Goal: Complete application form: Complete application form

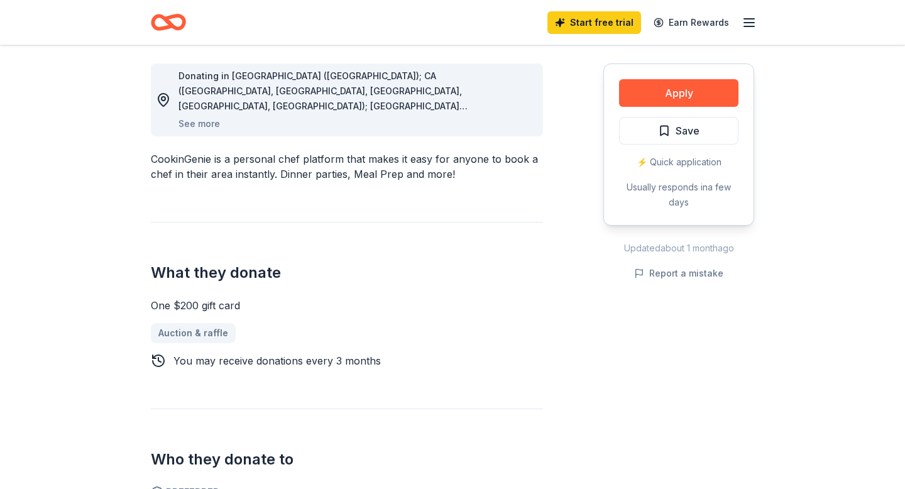
scroll to position [349, 0]
click at [711, 99] on button "Apply" at bounding box center [678, 93] width 119 height 28
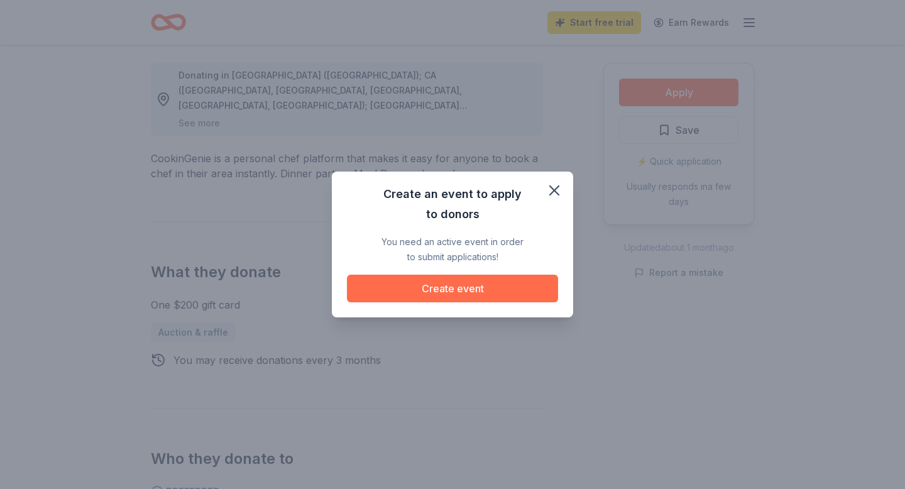
click at [439, 297] on button "Create event" at bounding box center [452, 289] width 211 height 28
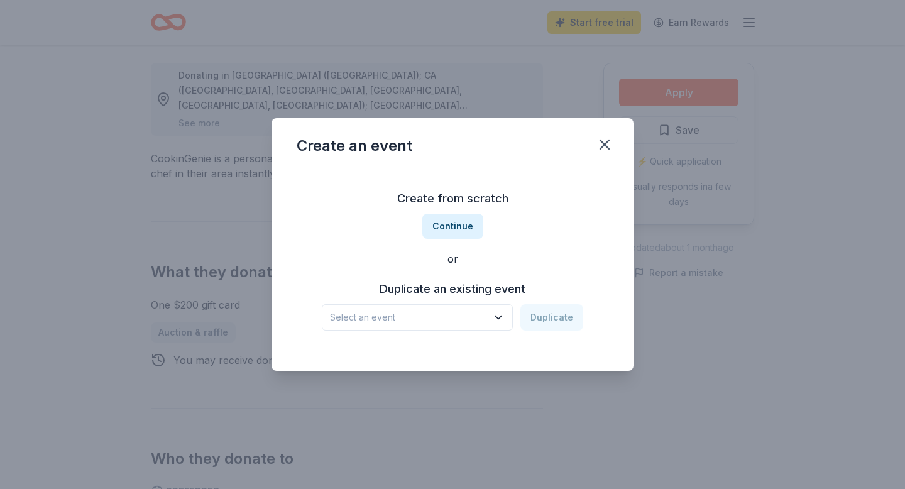
click at [476, 315] on span "Select an event" at bounding box center [408, 317] width 157 height 15
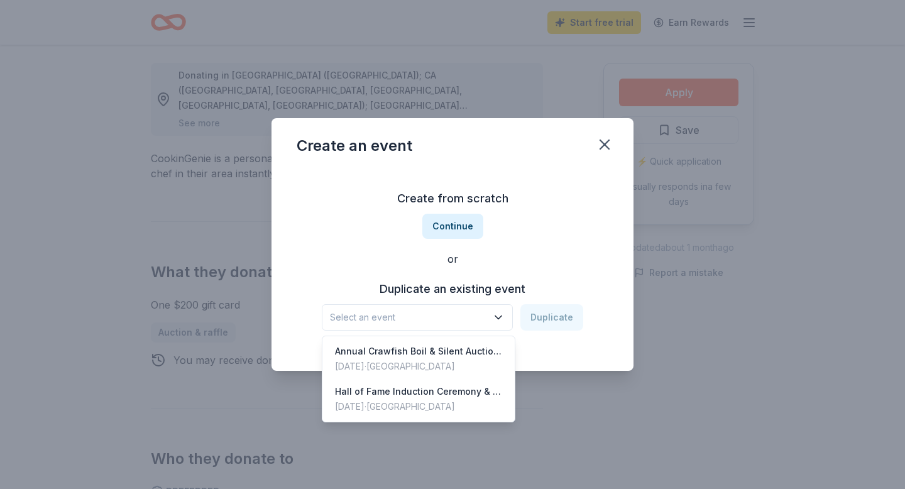
click at [473, 226] on div "Create from scratch Continue or Duplicate an existing event Select an event Dup…" at bounding box center [453, 259] width 312 height 182
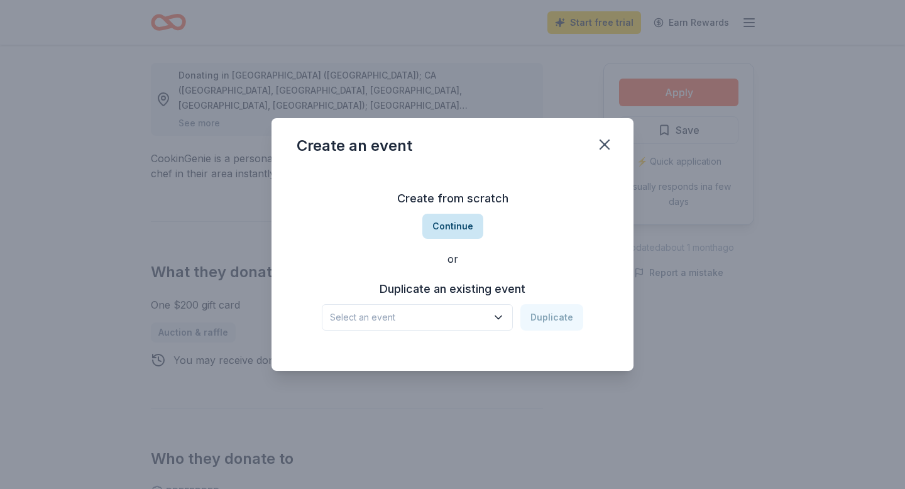
click at [472, 226] on button "Continue" at bounding box center [452, 226] width 61 height 25
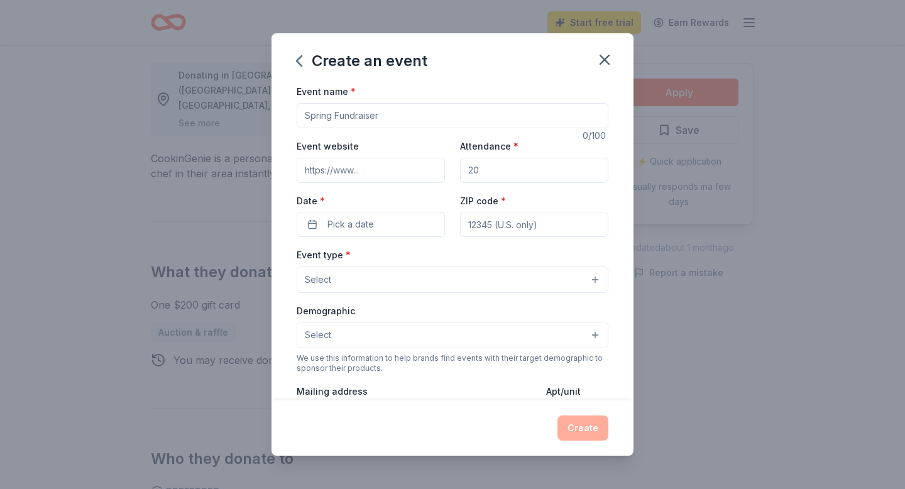
click at [349, 120] on input "Event name *" at bounding box center [453, 115] width 312 height 25
type input "2025 Golf Tournament"
click at [363, 172] on input "Event website" at bounding box center [371, 170] width 148 height 25
paste input "https://www.canva.com/design/DAGy5iI5wgY/02m5hRbudy9wqgALxSrD3w/view?utm_conten…"
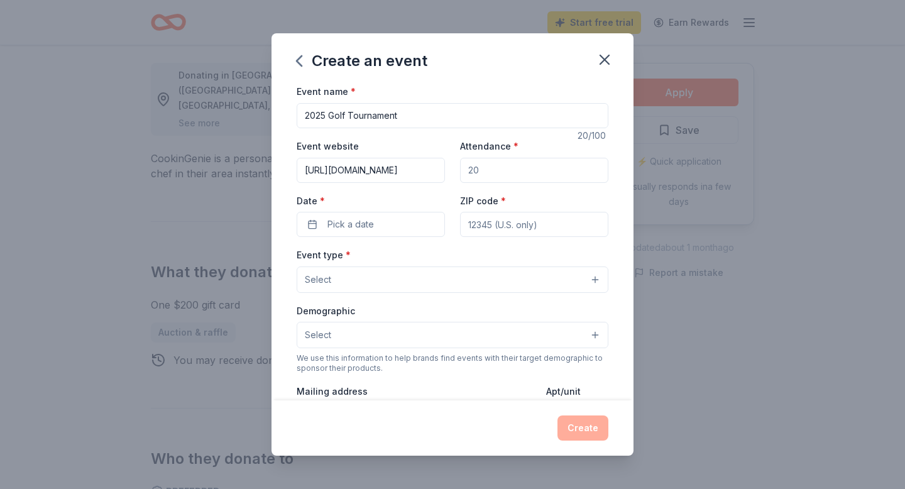
type input "https://www.canva.com/design/DAGy5iI5wgY/02m5hRbudy9wqgALxSrD3w/view?utm_conten…"
click at [518, 168] on input "Attendance *" at bounding box center [534, 170] width 148 height 25
type input "150"
click at [351, 224] on span "Pick a date" at bounding box center [350, 224] width 46 height 15
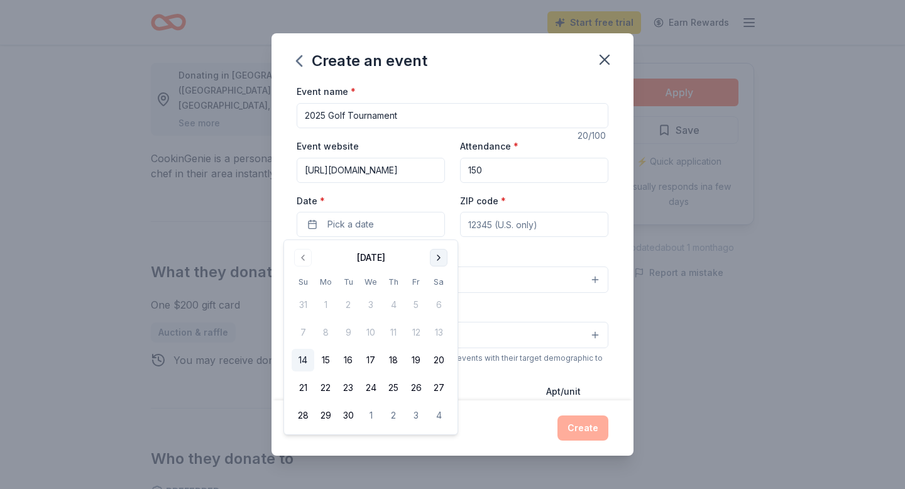
click at [440, 255] on button "Go to next month" at bounding box center [439, 258] width 18 height 18
click at [388, 388] on button "23" at bounding box center [393, 387] width 23 height 23
click at [490, 225] on input "ZIP code *" at bounding box center [534, 224] width 148 height 25
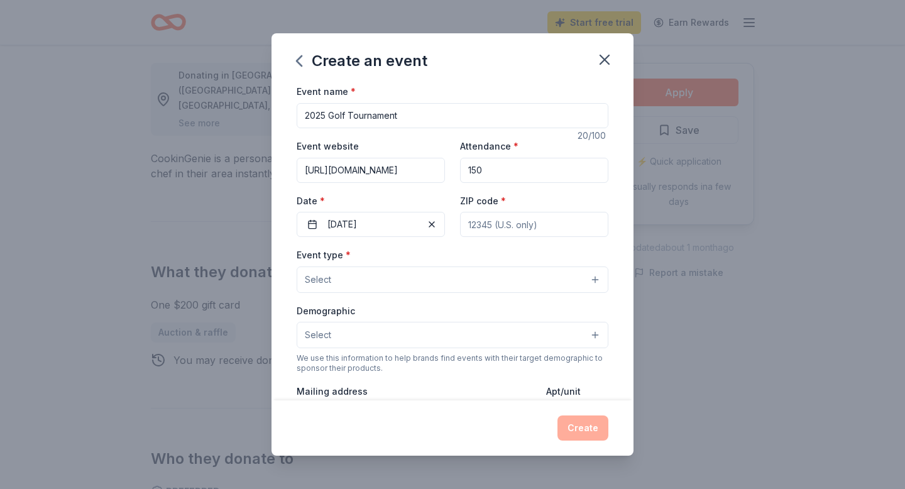
click at [498, 221] on input "ZIP code *" at bounding box center [534, 224] width 148 height 25
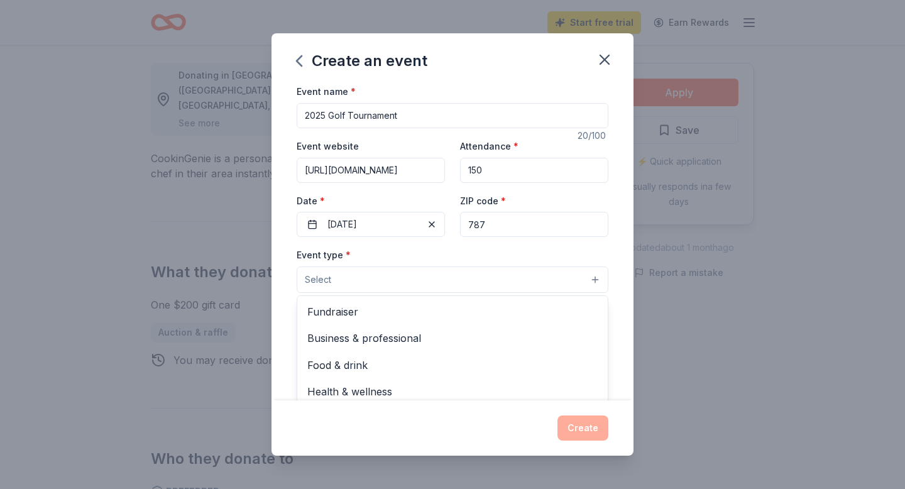
click at [388, 283] on button "Select" at bounding box center [453, 279] width 312 height 26
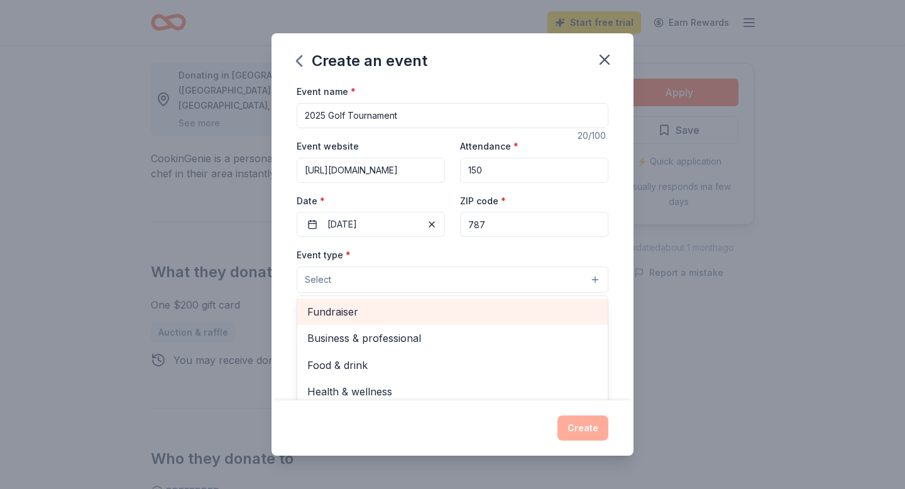
click at [369, 315] on span "Fundraiser" at bounding box center [452, 311] width 290 height 16
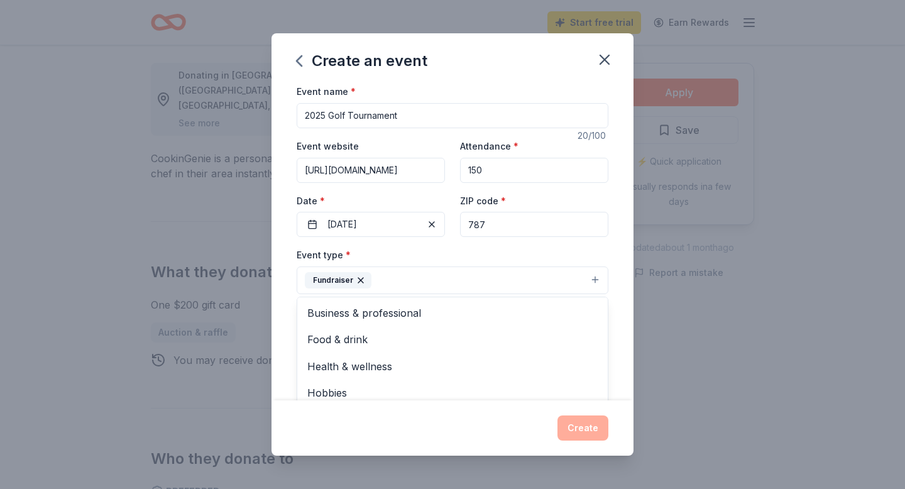
click at [608, 255] on div "Event name * 2025 Golf Tournament 20 /100 Event website https://www.canva.com/d…" at bounding box center [452, 242] width 362 height 316
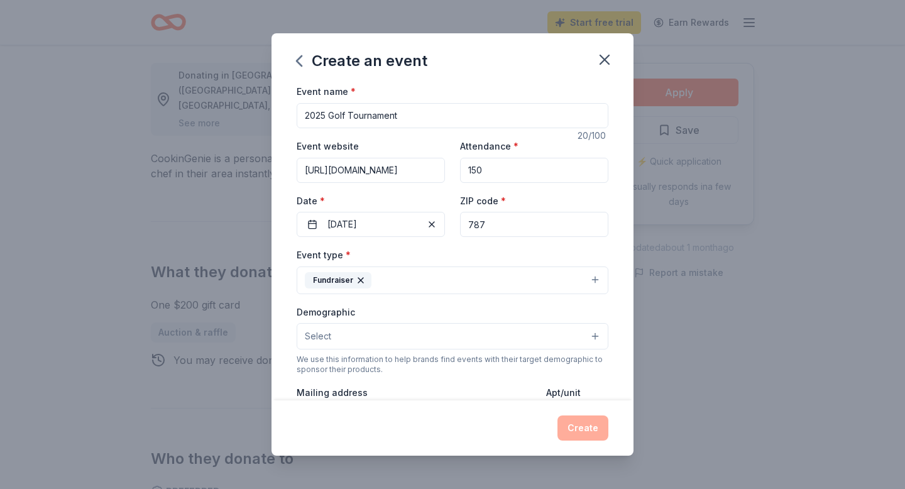
click at [515, 214] on input "787" at bounding box center [534, 224] width 148 height 25
click at [510, 225] on input "787" at bounding box center [534, 224] width 148 height 25
type input "78724"
click at [484, 255] on div "Event type * Fundraiser" at bounding box center [453, 270] width 312 height 47
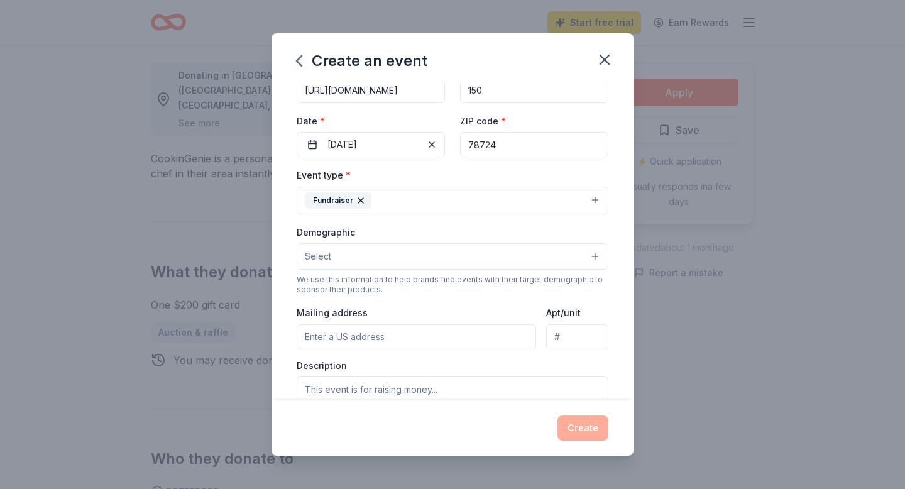
scroll to position [90, 0]
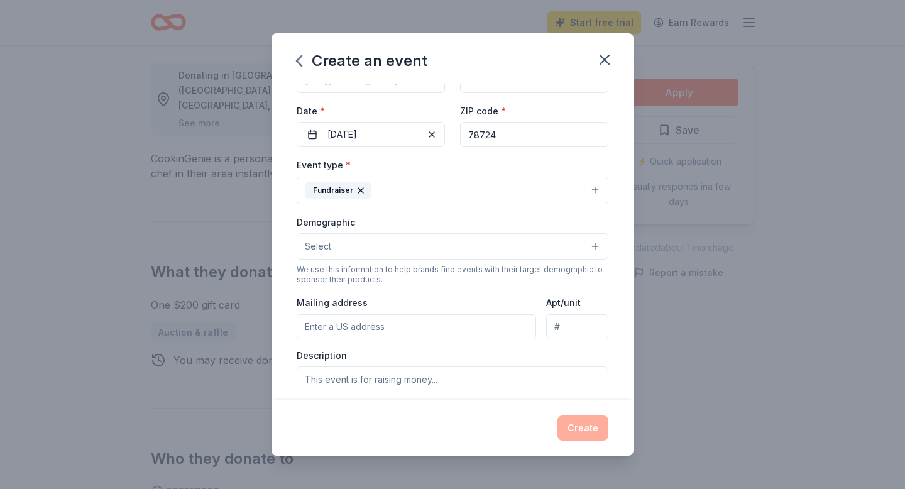
click at [456, 247] on button "Select" at bounding box center [453, 246] width 312 height 26
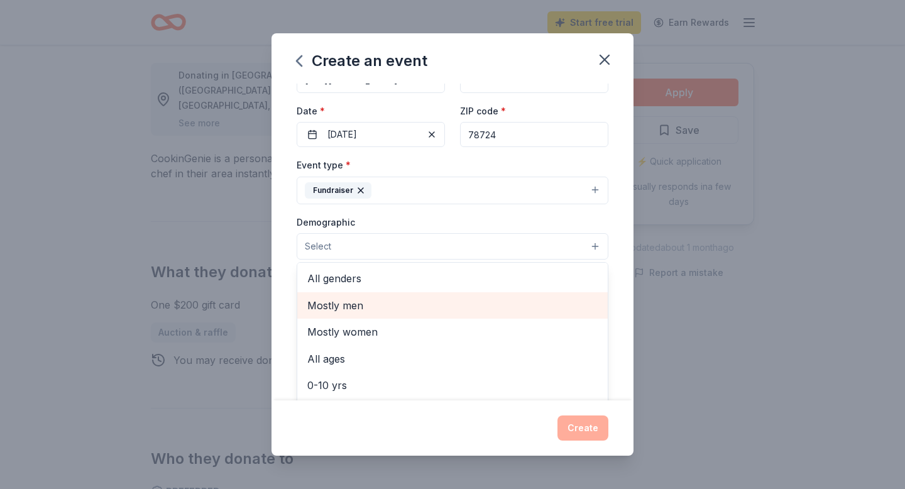
click at [398, 299] on span "Mostly men" at bounding box center [452, 305] width 290 height 16
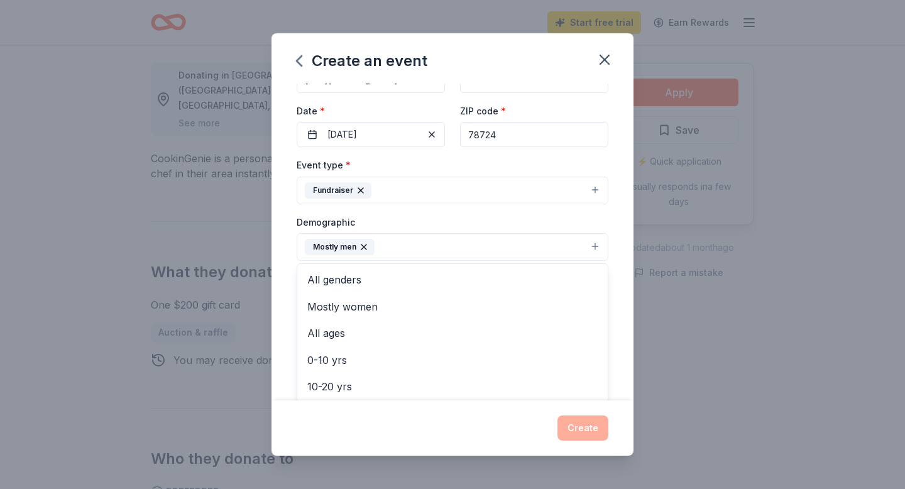
click at [425, 223] on div "Demographic Mostly men All genders Mostly women All ages 0-10 yrs 10-20 yrs 20-…" at bounding box center [453, 237] width 312 height 47
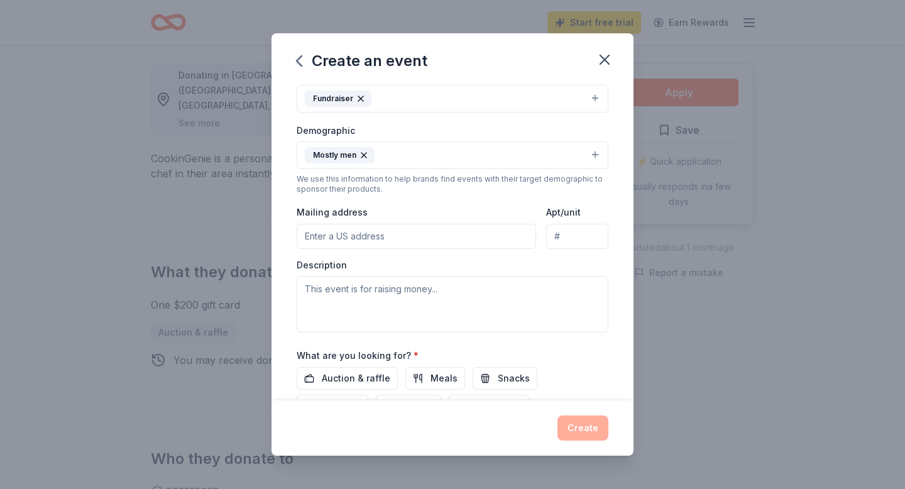
scroll to position [184, 0]
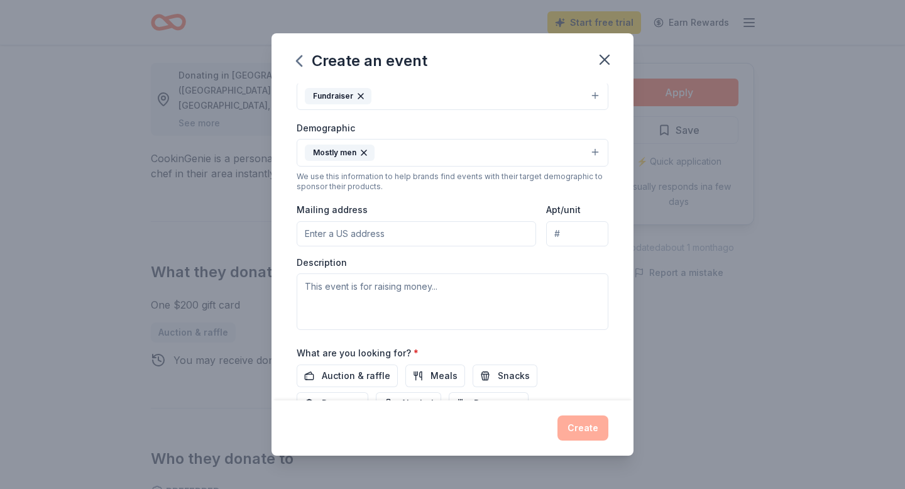
click at [385, 236] on input "Mailing address" at bounding box center [416, 233] width 239 height 25
type input "1903 E 19th St"
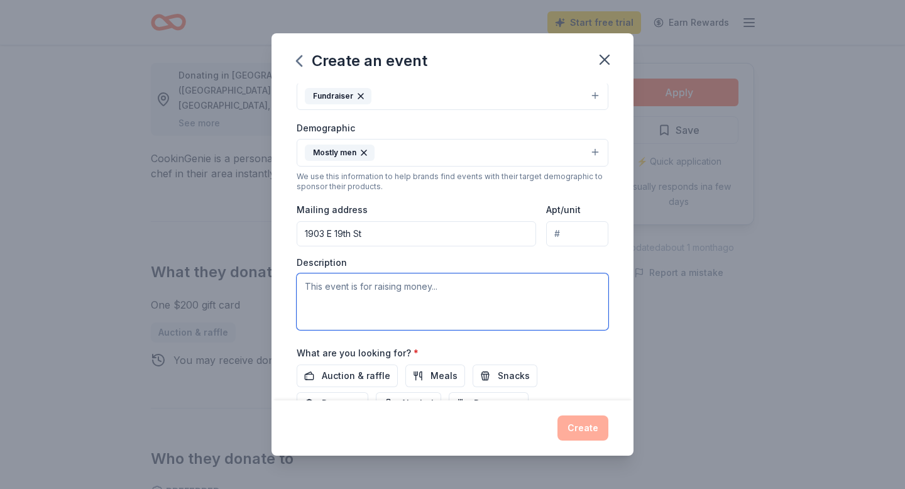
click at [384, 307] on textarea at bounding box center [453, 301] width 312 height 57
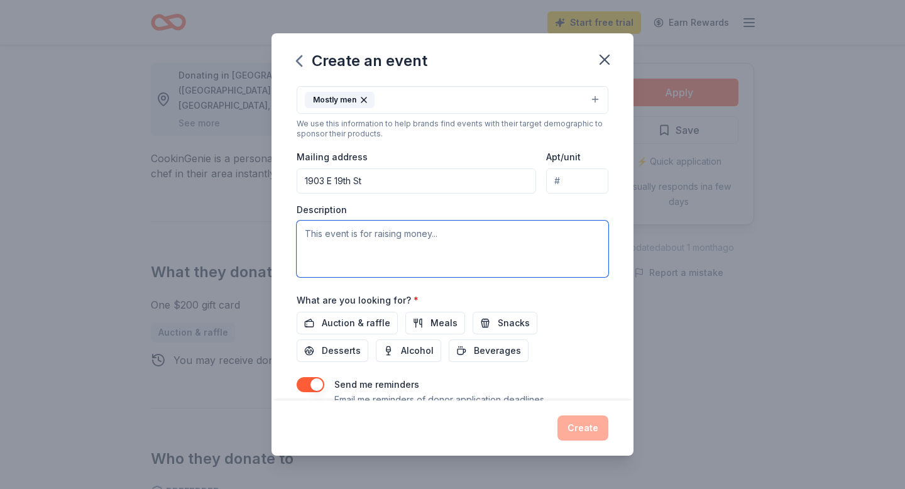
scroll to position [277, 0]
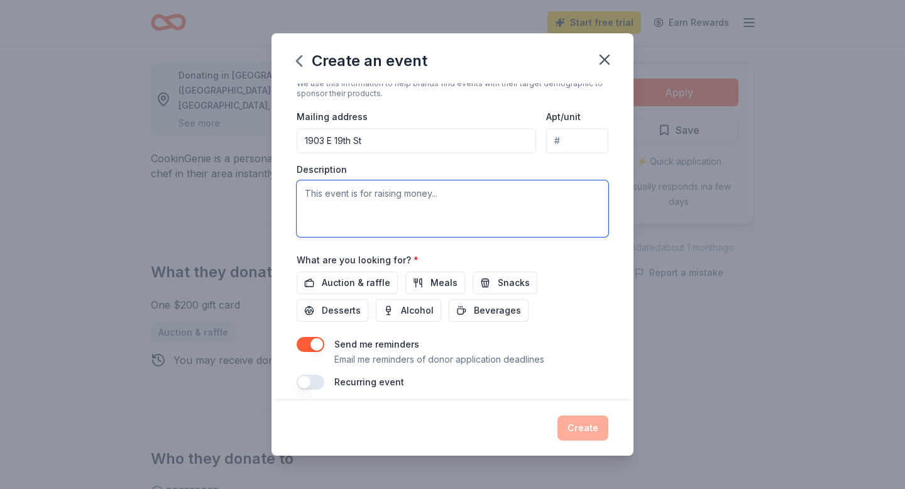
paste textarea "The Austin Blacks are pleased to host our 2025 Golf Tournament at Plum Creek Go…"
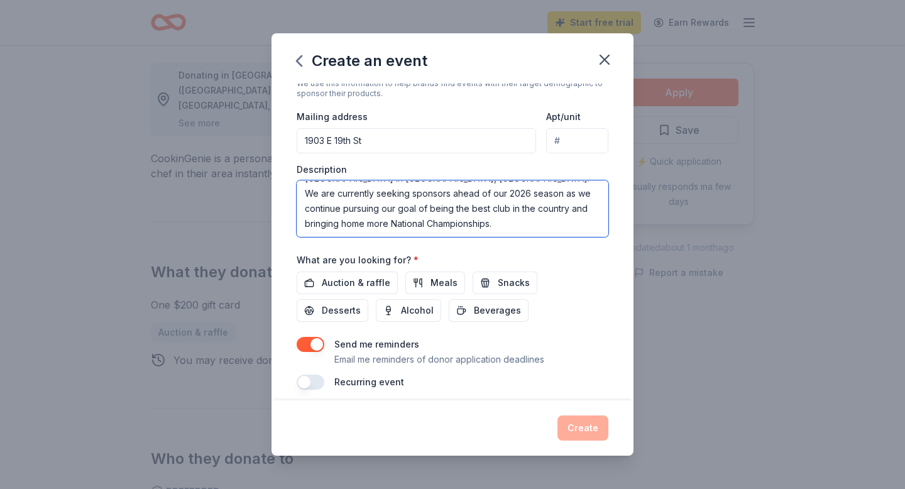
scroll to position [30, 0]
type textarea "The Austin Blacks are pleased to host our 2025 Golf Tournament at Plum Creek Go…"
click at [363, 282] on span "Auction & raffle" at bounding box center [356, 282] width 68 height 15
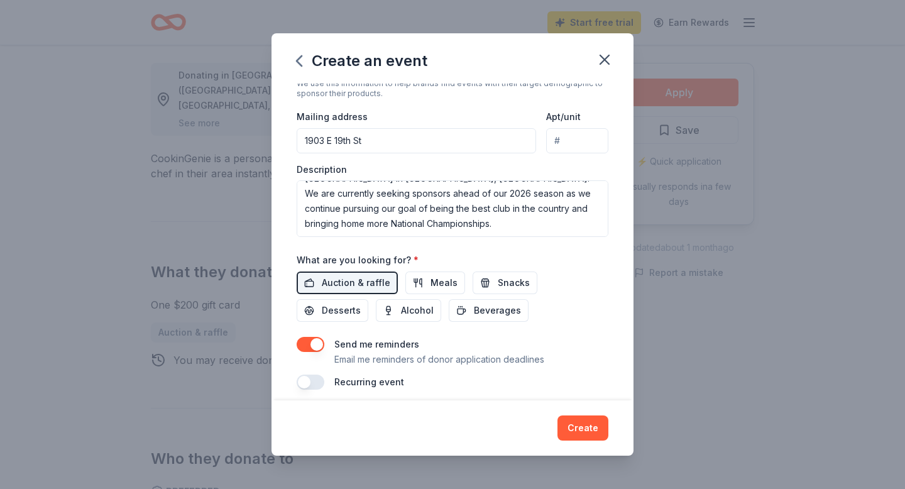
scroll to position [287, 0]
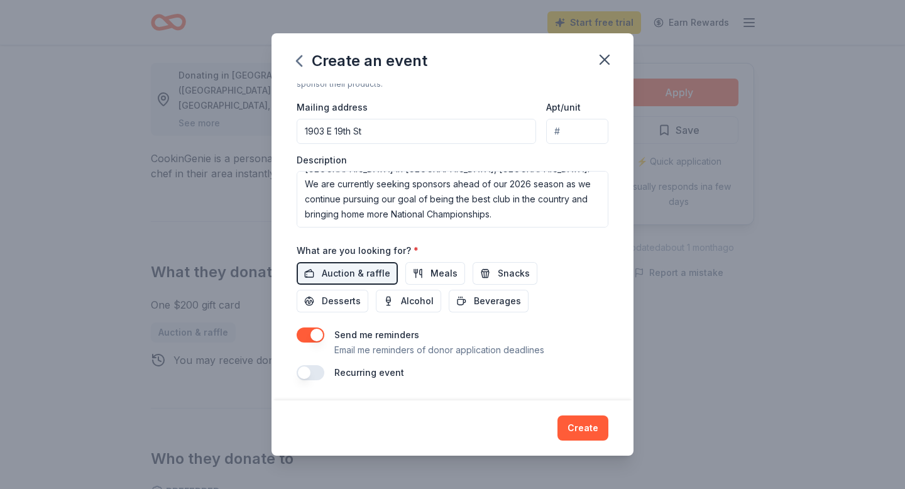
click at [312, 336] on button "button" at bounding box center [311, 334] width 28 height 15
click at [409, 126] on input "1903 E 19th St" at bounding box center [416, 131] width 239 height 25
click at [566, 367] on div "Recurring event" at bounding box center [453, 372] width 312 height 15
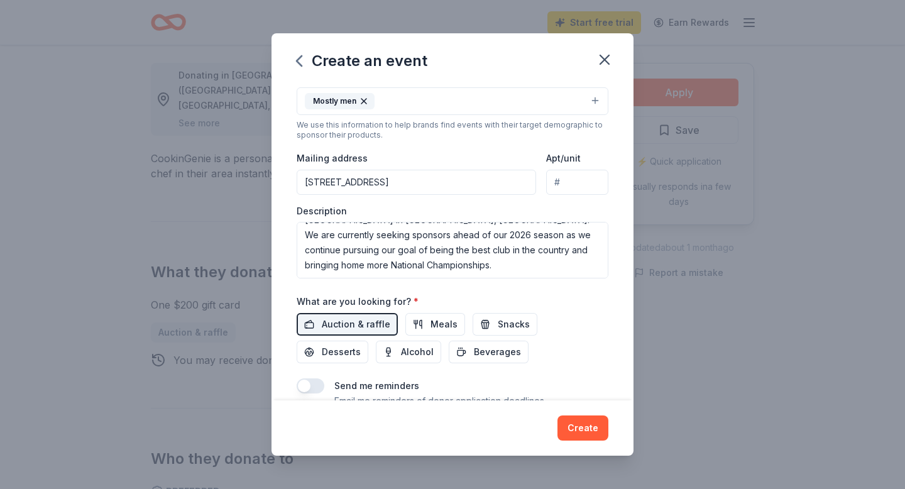
scroll to position [266, 0]
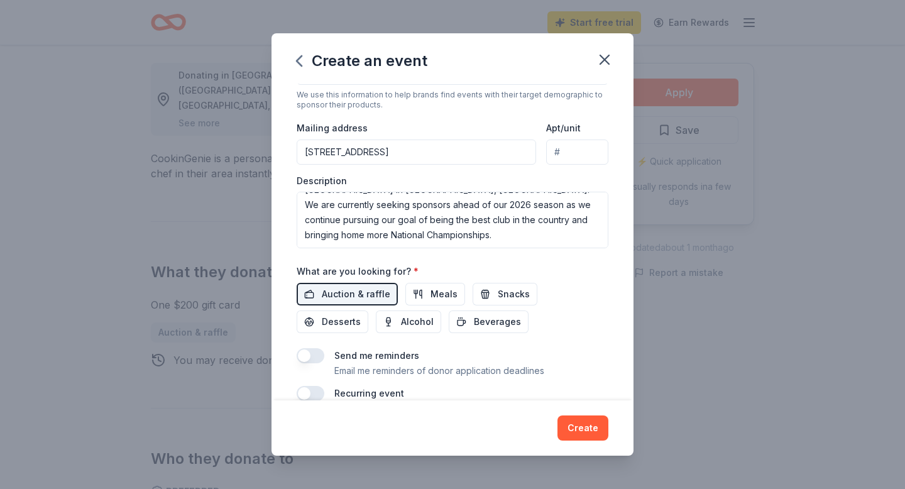
click at [500, 158] on input "1903 East 19th Street, Georgetown, TX, 78626" at bounding box center [416, 151] width 239 height 25
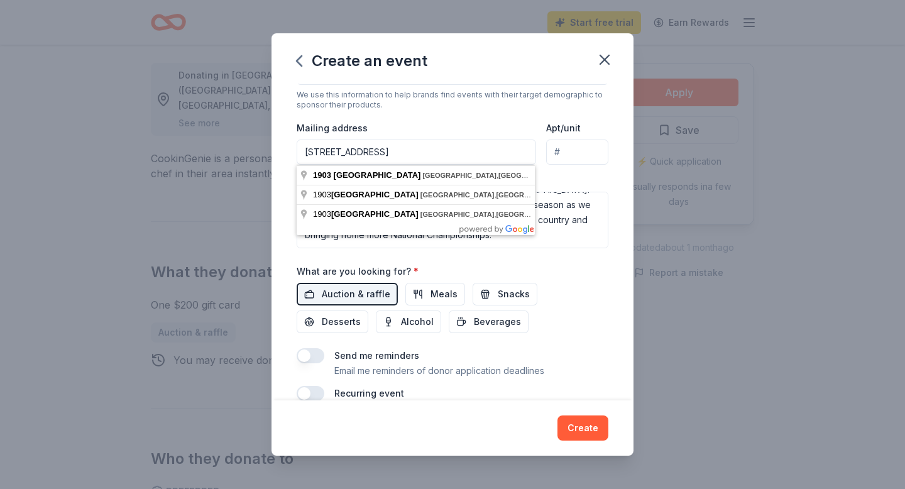
type input "1903 East 19th Street, Georgetown, TX, 78626"
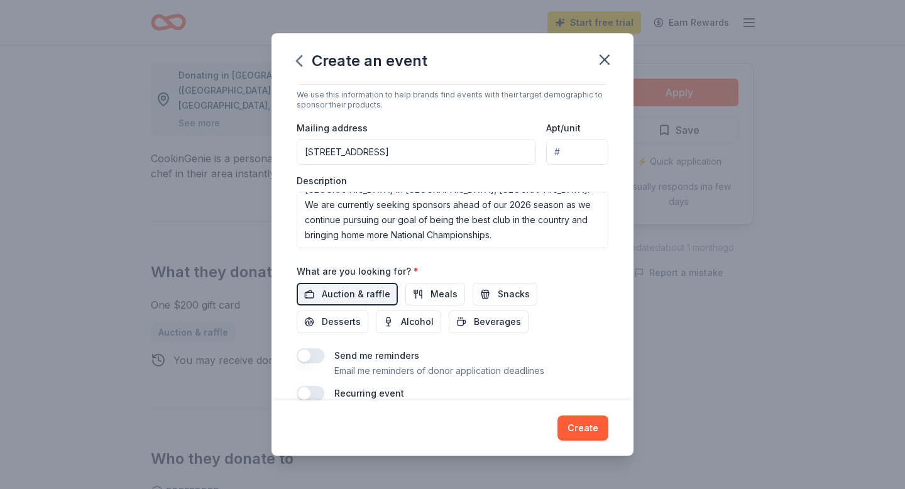
click at [493, 123] on div "Mailing address 1903 East 19th Street, Georgetown, TX, 78626" at bounding box center [416, 142] width 239 height 45
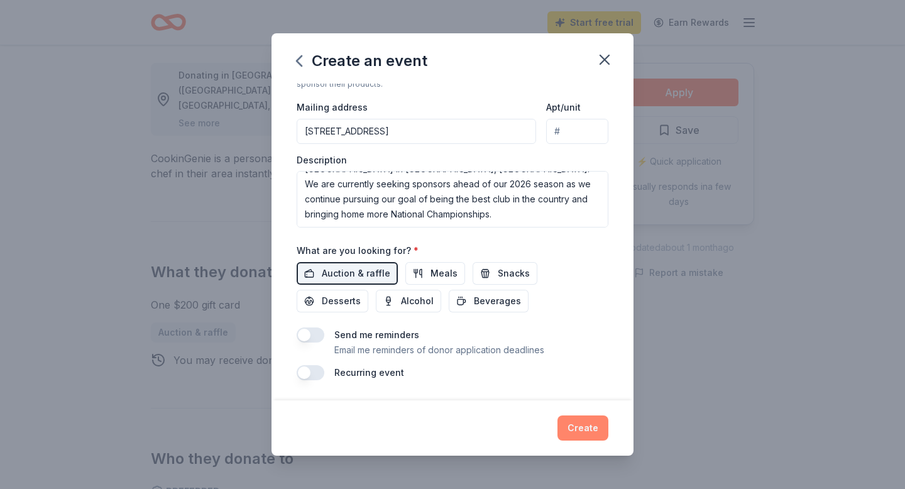
click at [581, 426] on button "Create" at bounding box center [582, 427] width 51 height 25
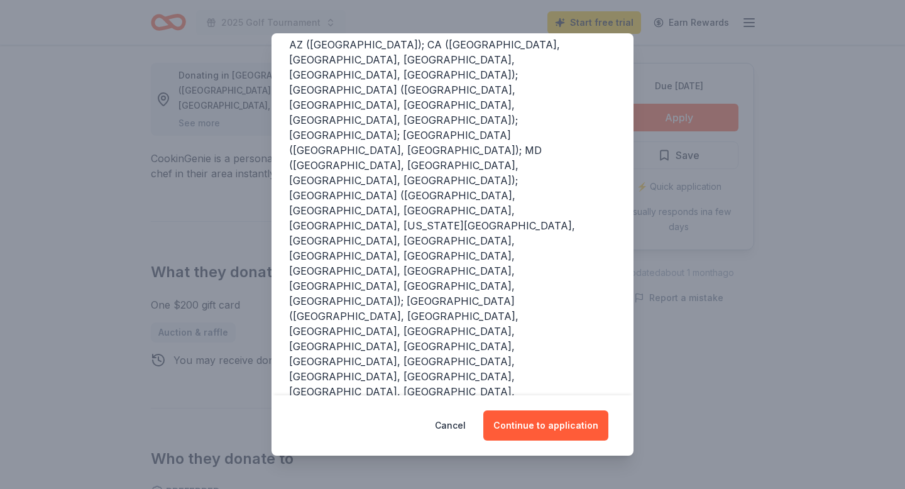
scroll to position [200, 0]
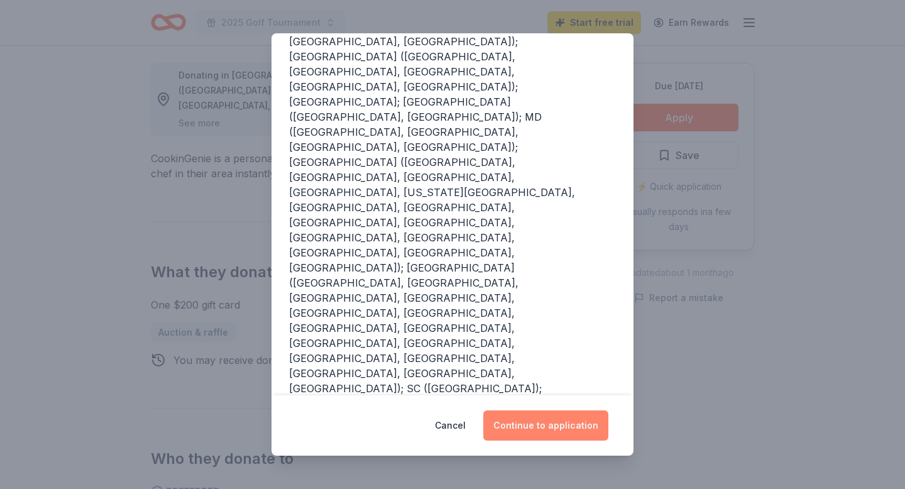
click at [555, 427] on button "Continue to application" at bounding box center [545, 425] width 125 height 30
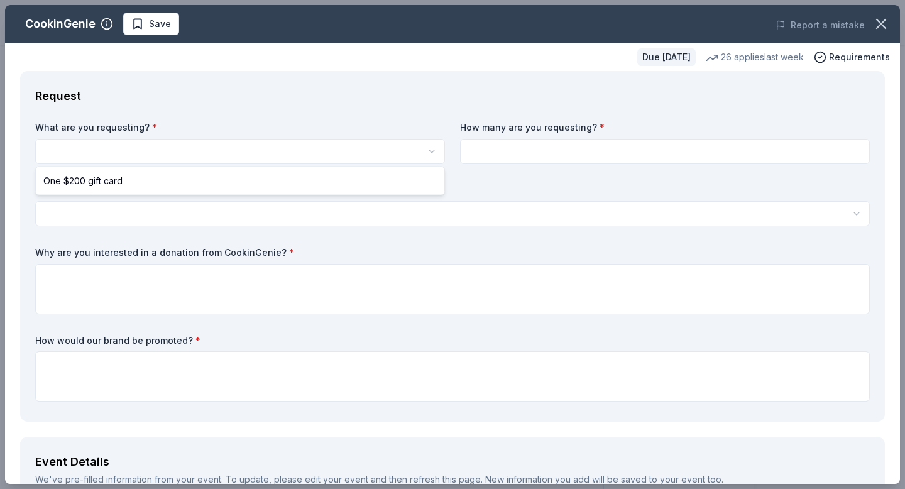
click at [264, 153] on html "10% 2025 Golf Tournament Start free trial Earn Rewards Due in 32 days Share Coo…" at bounding box center [452, 244] width 905 height 489
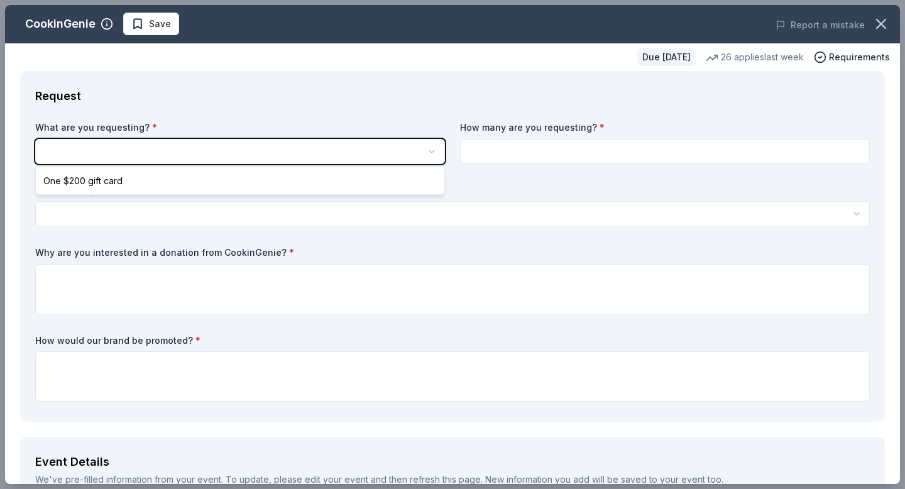
scroll to position [0, 0]
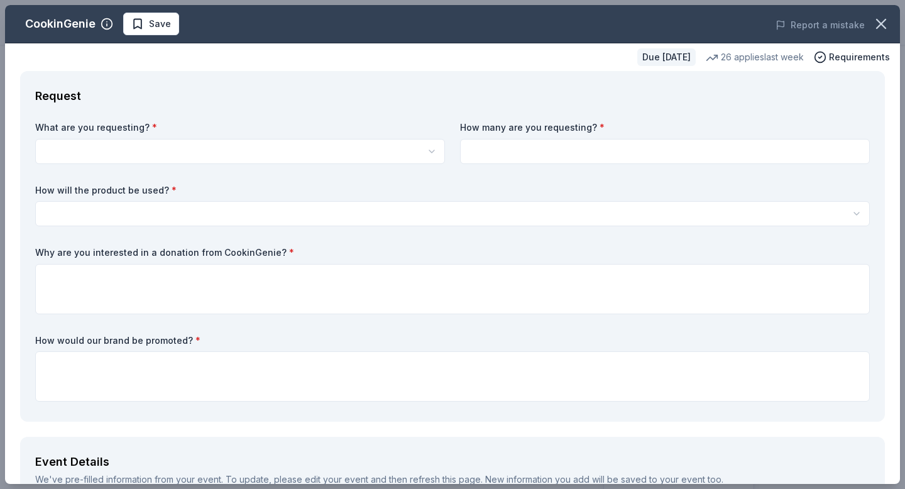
click at [263, 152] on html "10% 2025 Golf Tournament Start free trial Earn Rewards Due in 32 days Share Coo…" at bounding box center [452, 244] width 905 height 489
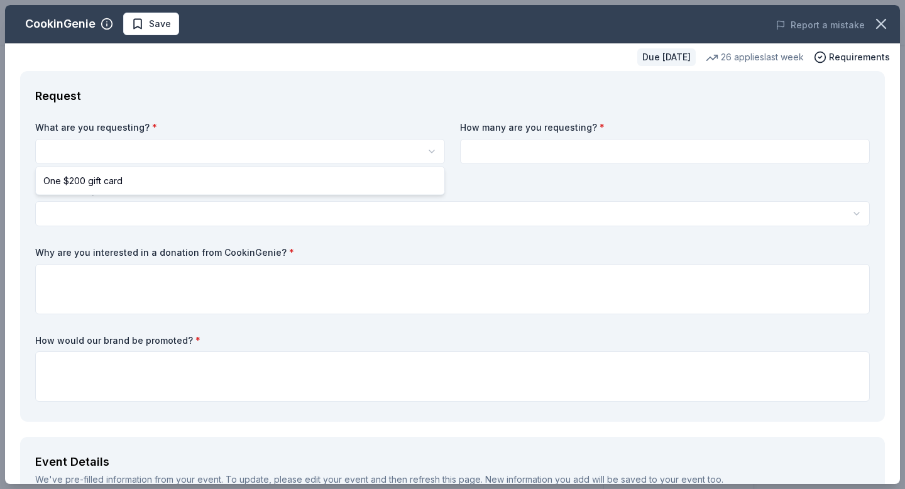
select select "One $200 gift card"
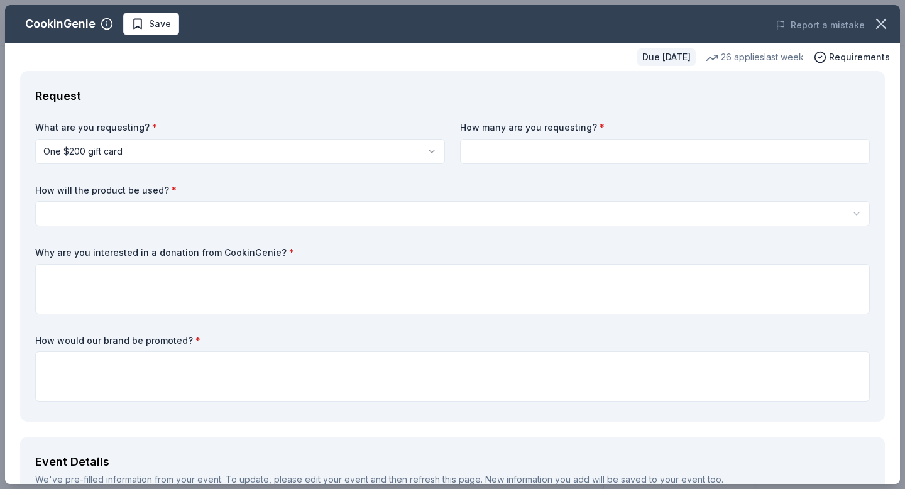
click at [540, 156] on input at bounding box center [665, 151] width 410 height 25
type input "1"
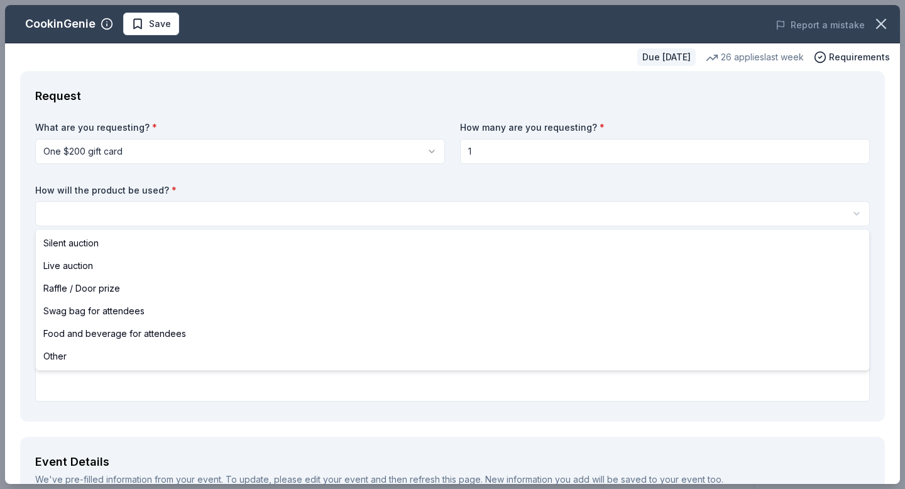
click at [307, 218] on html "10% 2025 Golf Tournament Start free trial Earn Rewards Due in 32 days Share Coo…" at bounding box center [452, 244] width 905 height 489
select select "raffleDoorPrize"
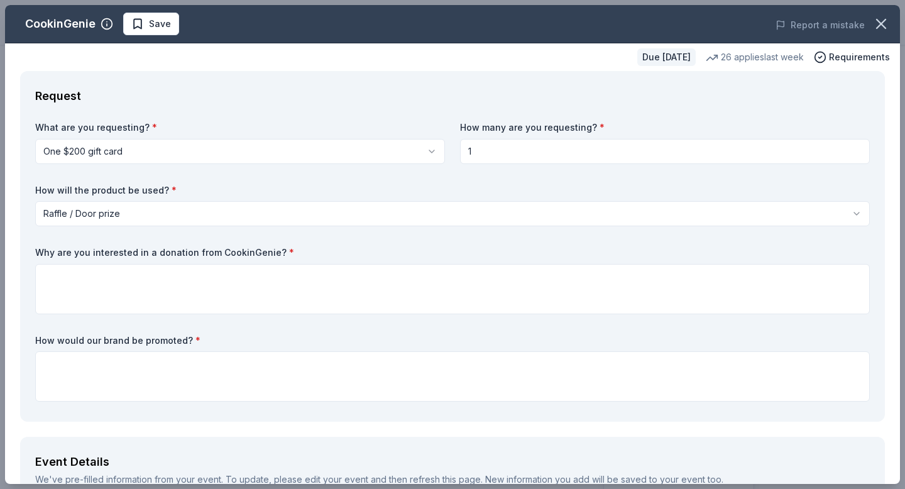
click at [172, 243] on div "What are you requesting? * One $200 gift card One $200 gift card How many are y…" at bounding box center [452, 263] width 834 height 285
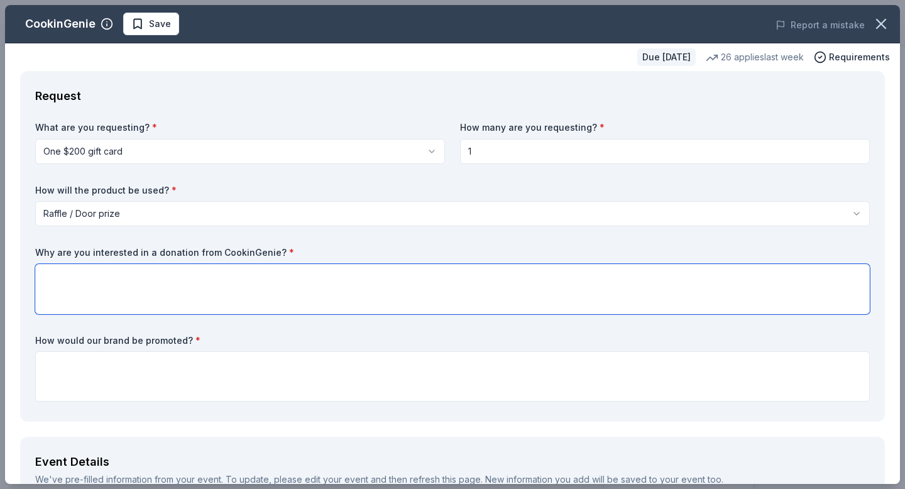
click at [174, 287] on textarea at bounding box center [452, 289] width 834 height 50
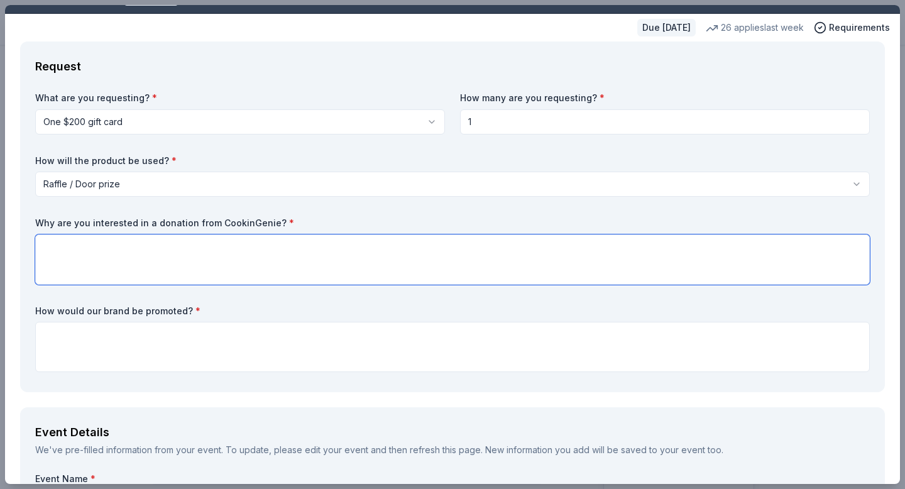
scroll to position [58, 0]
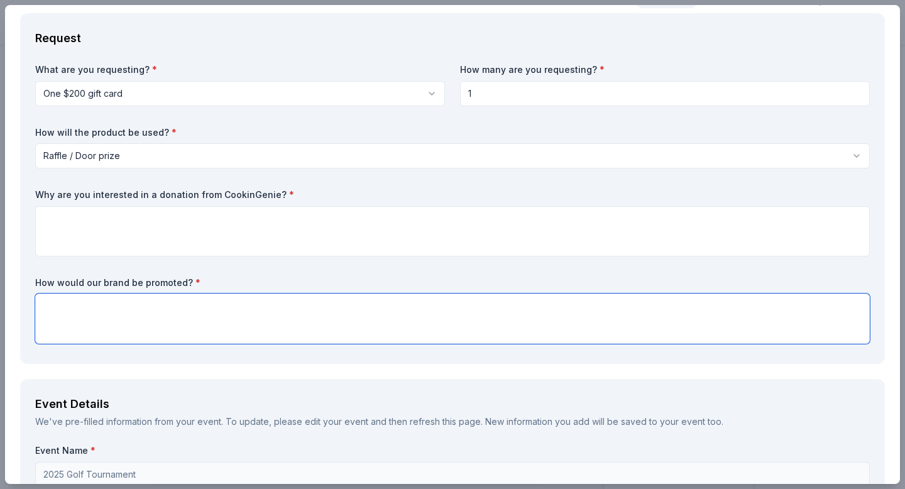
click at [306, 334] on textarea at bounding box center [452, 318] width 834 height 50
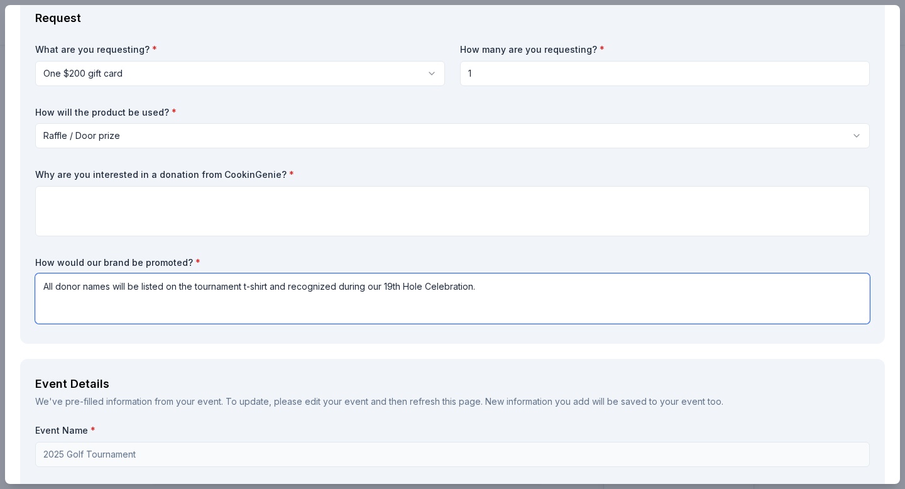
scroll to position [38, 0]
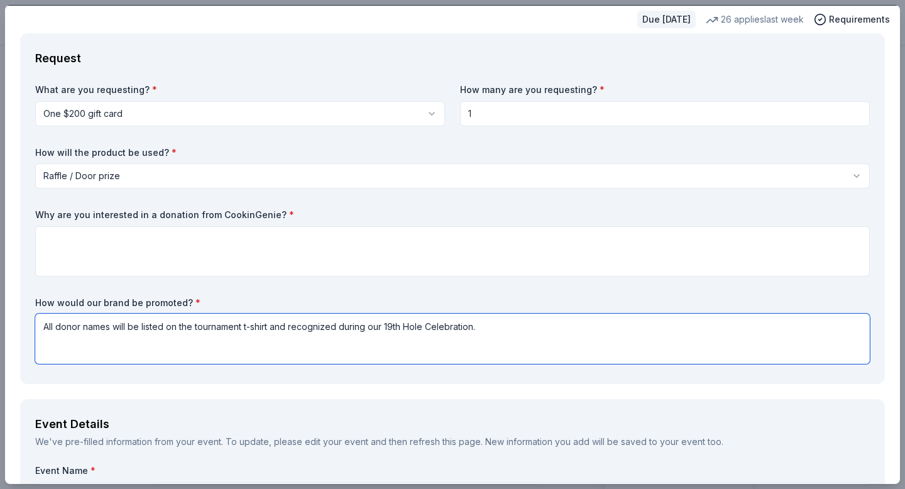
type textarea "All donor names will be listed on the tournament t-shirt and recognized during …"
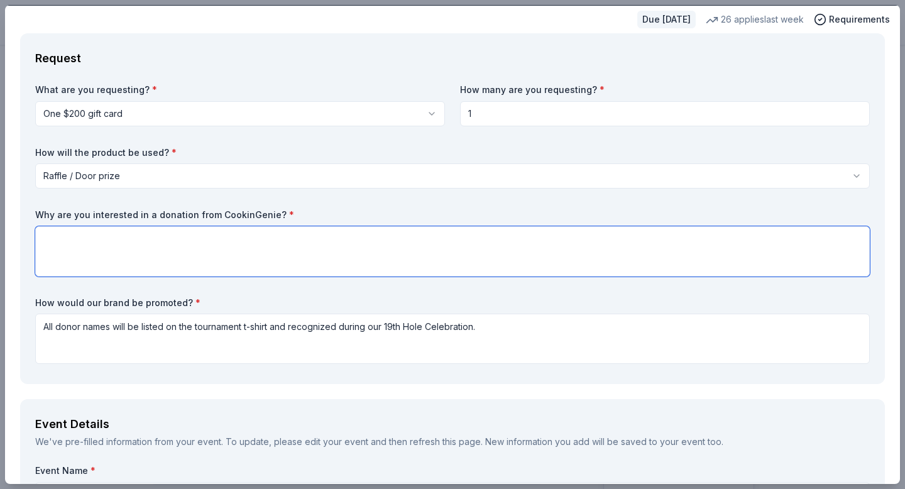
click at [267, 252] on textarea at bounding box center [452, 251] width 834 height 50
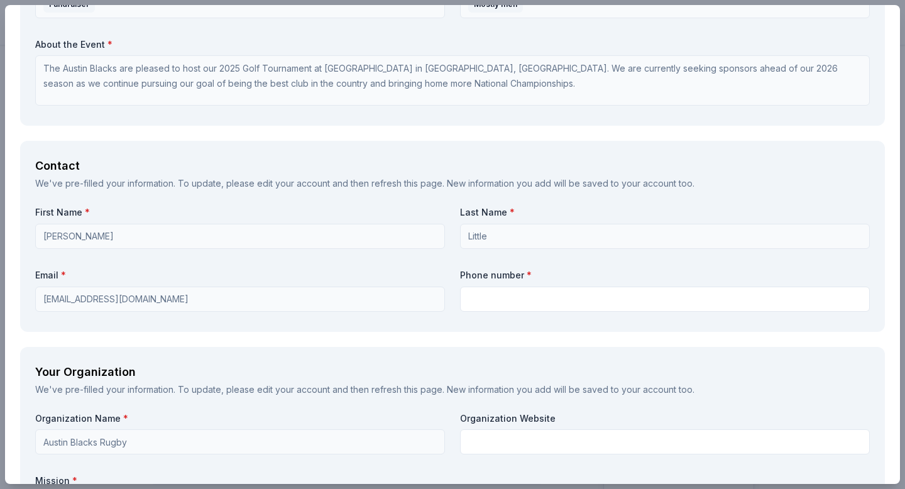
scroll to position [720, 0]
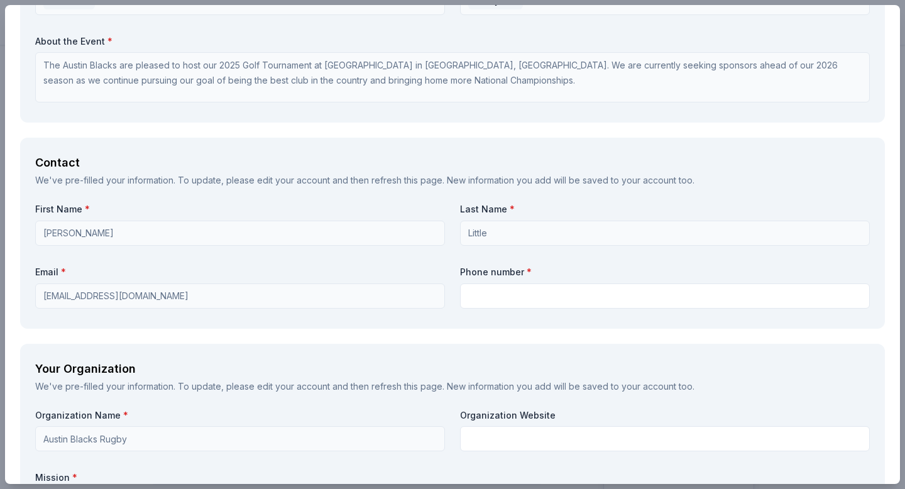
type textarea "It's such a unique experience we know it'll sure to be a great raffle item!"
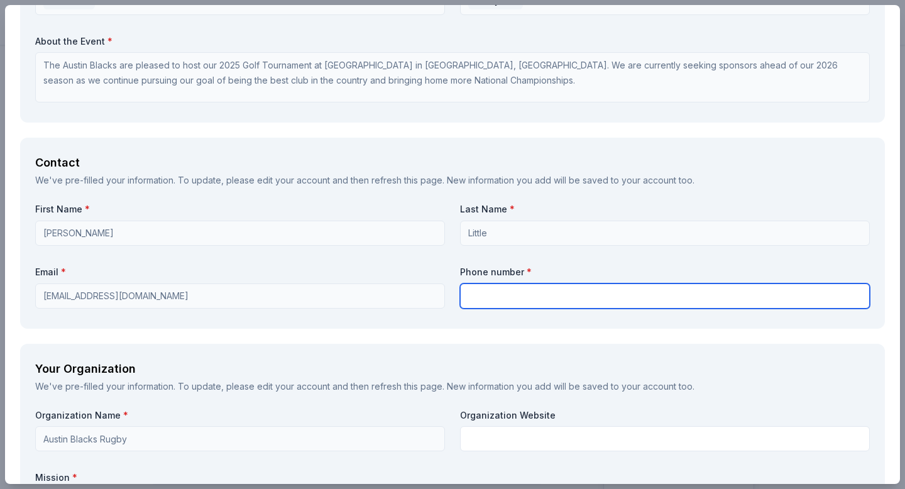
click at [554, 303] on input "text" at bounding box center [665, 295] width 410 height 25
type input "5128088443"
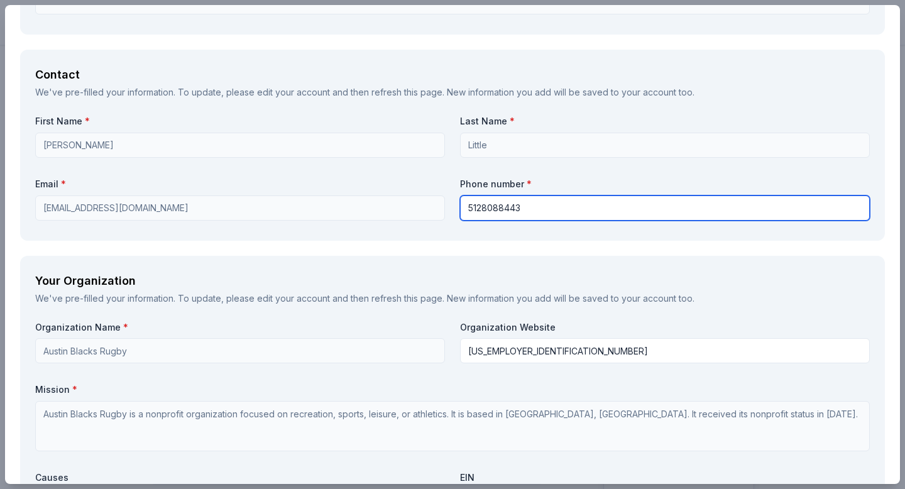
scroll to position [828, 0]
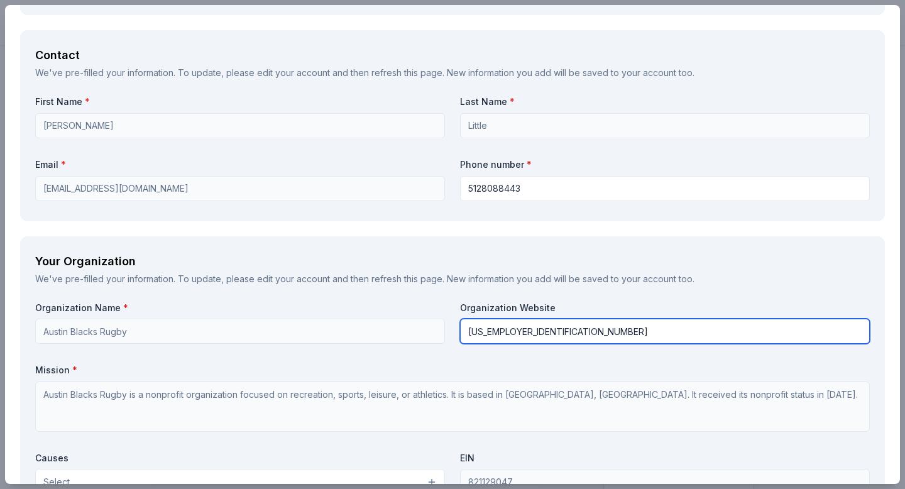
click at [533, 328] on input "82-1129047" at bounding box center [665, 331] width 410 height 25
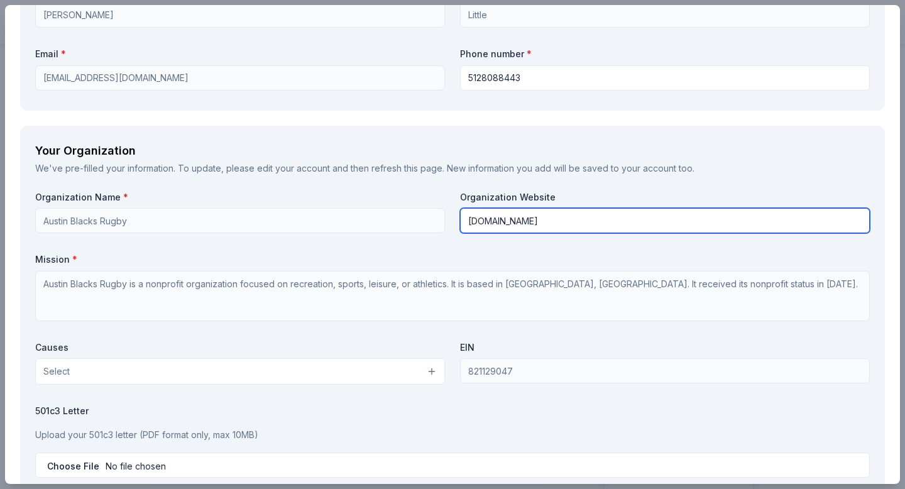
scroll to position [963, 0]
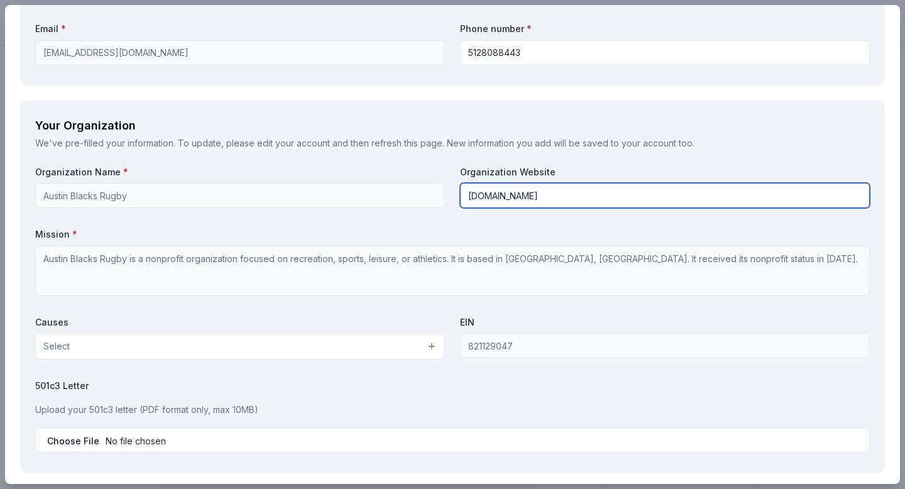
type input "austinrugby.com"
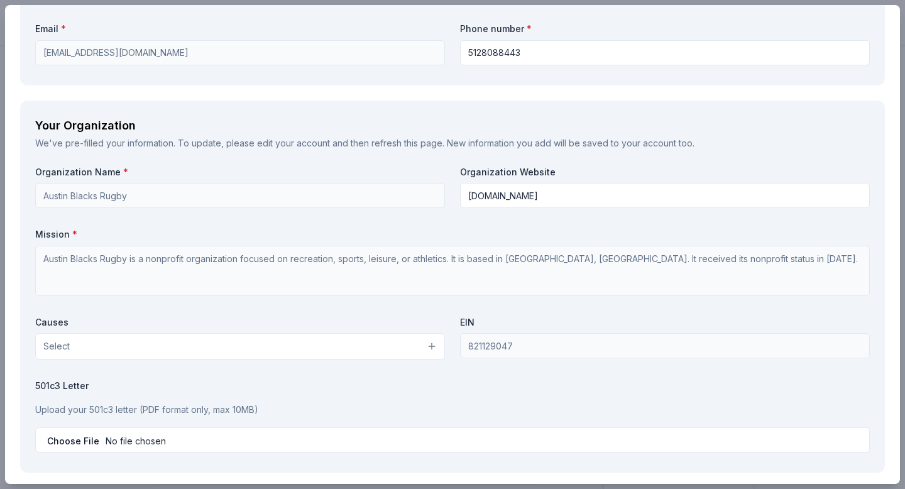
click at [610, 383] on label "501c3 Letter" at bounding box center [452, 386] width 834 height 13
click at [333, 343] on button "Select" at bounding box center [240, 346] width 410 height 26
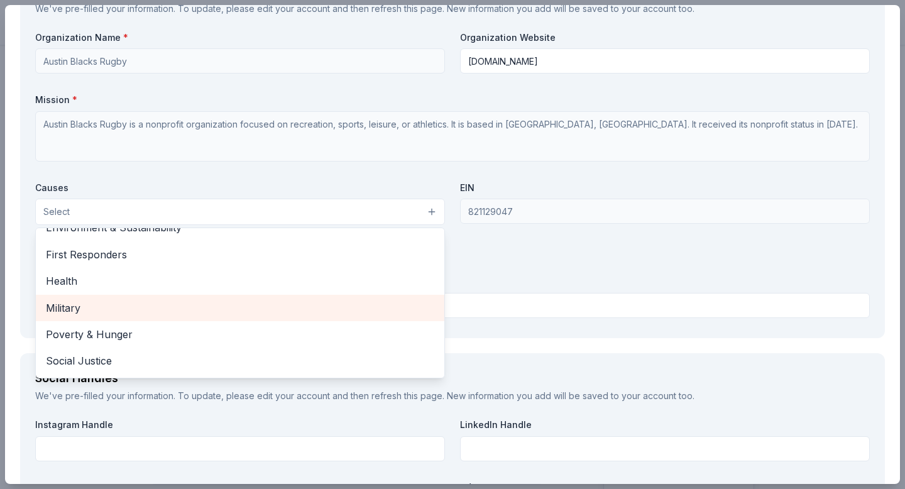
scroll to position [175, 0]
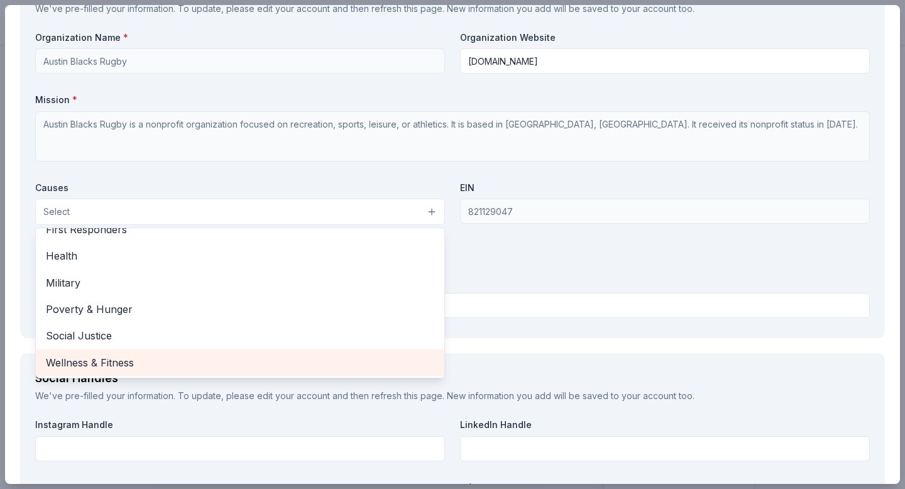
click at [116, 363] on span "Wellness & Fitness" at bounding box center [240, 362] width 388 height 16
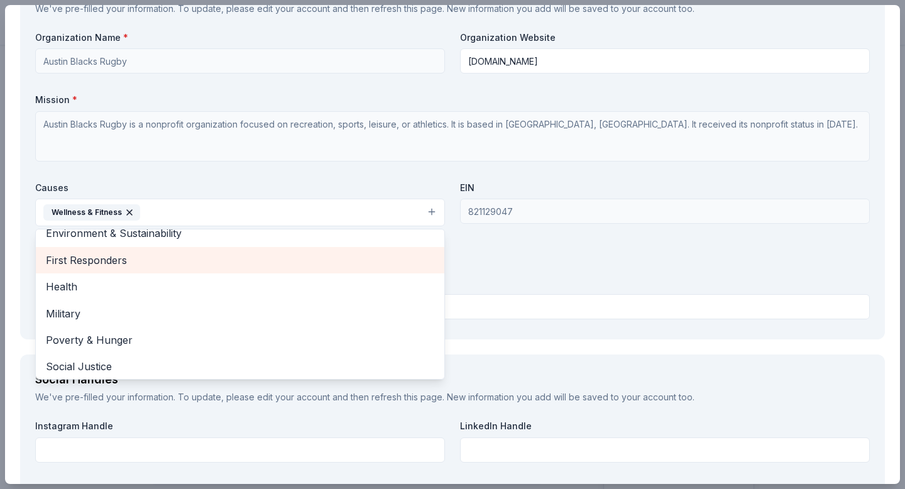
scroll to position [148, 0]
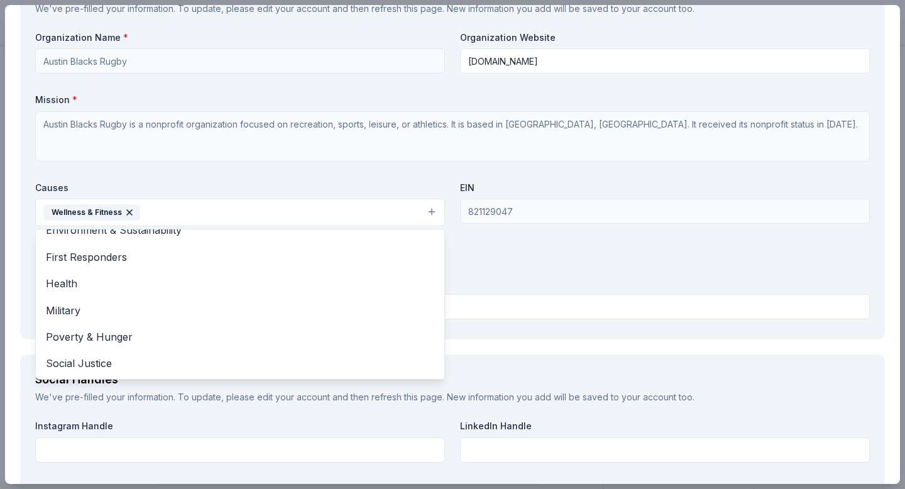
click at [205, 180] on div "Organization Name * Austin Blacks Rugby Organization Website austinrugby.com Mi…" at bounding box center [452, 177] width 834 height 293
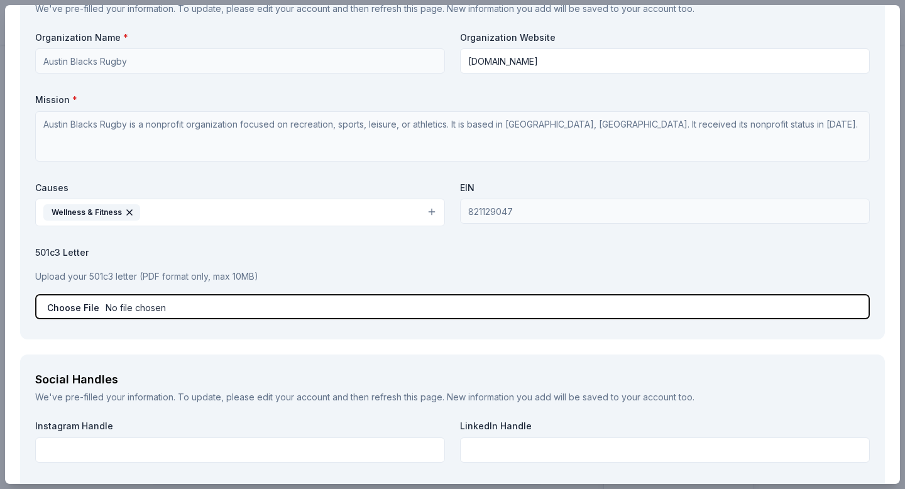
click at [70, 302] on input "file" at bounding box center [452, 306] width 834 height 25
type input "C:\fakepath\EIN 82-1129047 - Austin Blacks Rugby, Austin, Texas.pdf"
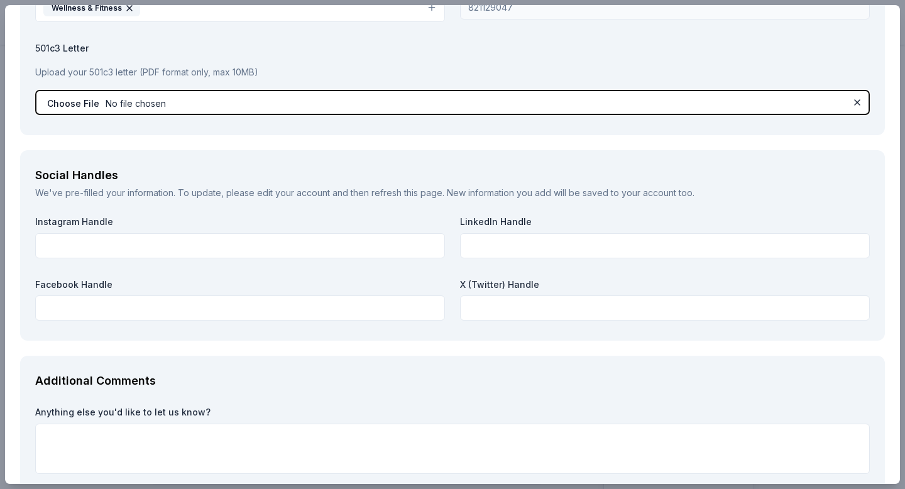
scroll to position [1326, 0]
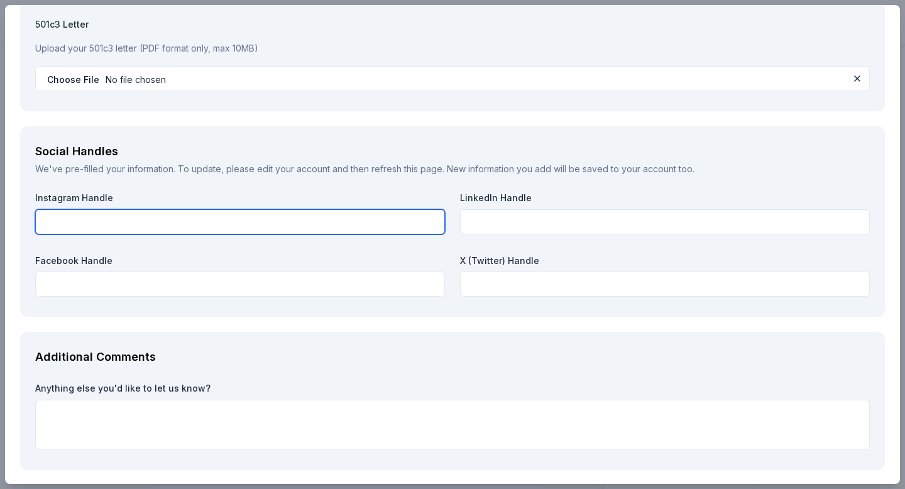
click at [364, 217] on input "text" at bounding box center [240, 221] width 410 height 25
click at [77, 221] on input "@austinrugby" at bounding box center [240, 221] width 410 height 25
type input "@austinblacksrugby"
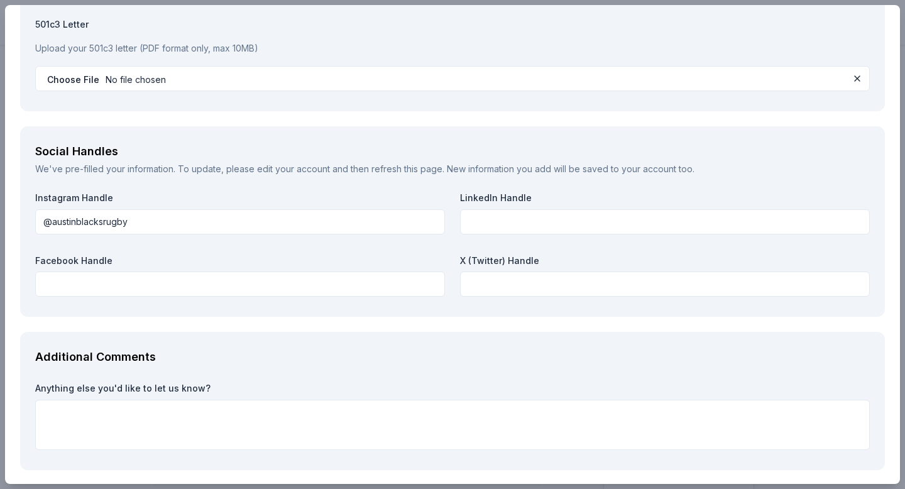
click at [251, 356] on div "Additional Comments" at bounding box center [452, 357] width 834 height 20
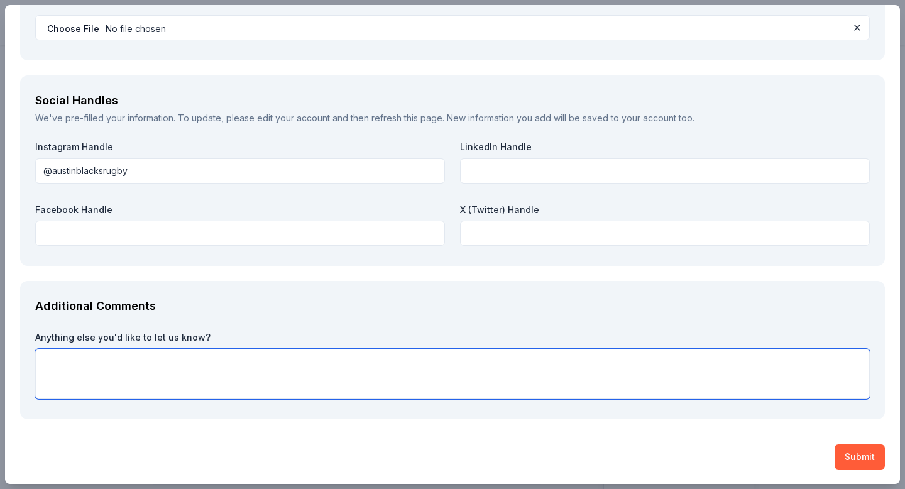
click at [229, 358] on textarea at bounding box center [452, 374] width 834 height 50
type textarea "Thank you in advance for your consideration!"
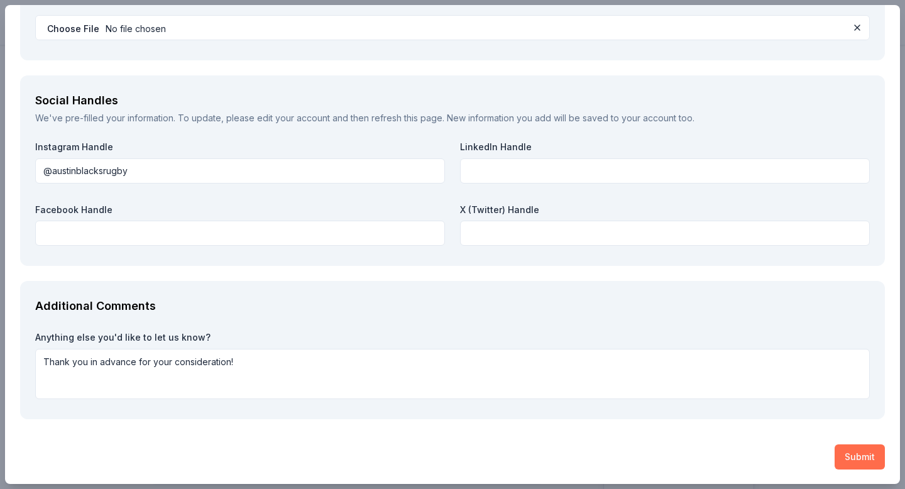
click at [856, 455] on button "Submit" at bounding box center [859, 456] width 50 height 25
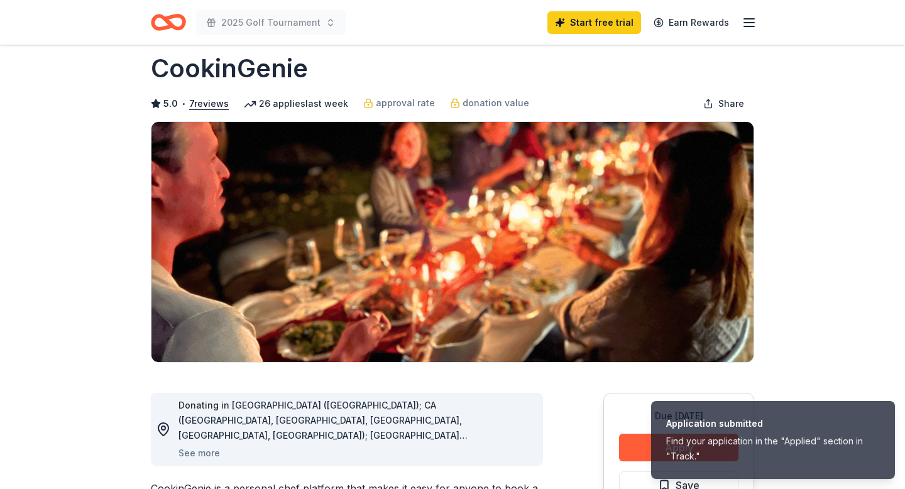
scroll to position [0, 0]
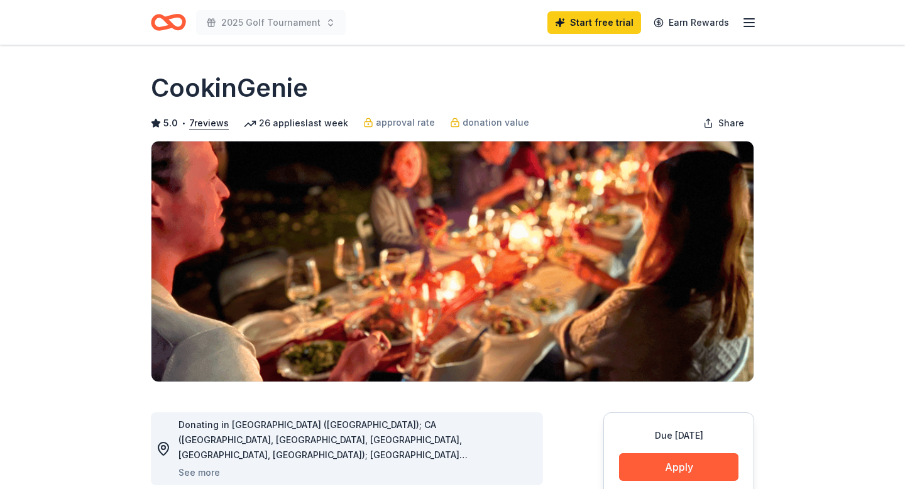
click at [747, 19] on icon "button" at bounding box center [748, 22] width 15 height 15
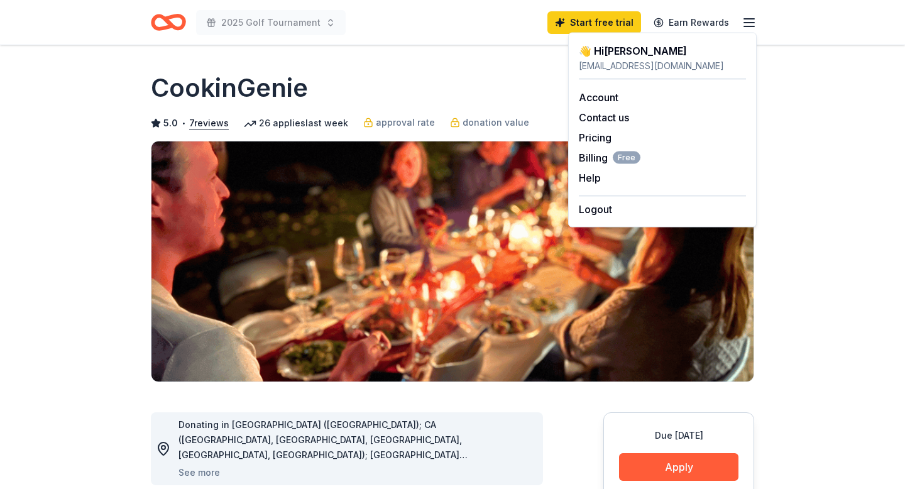
click at [613, 51] on div "👋 Hi Jenna" at bounding box center [662, 50] width 167 height 15
click at [165, 22] on icon "Home" at bounding box center [168, 23] width 35 height 30
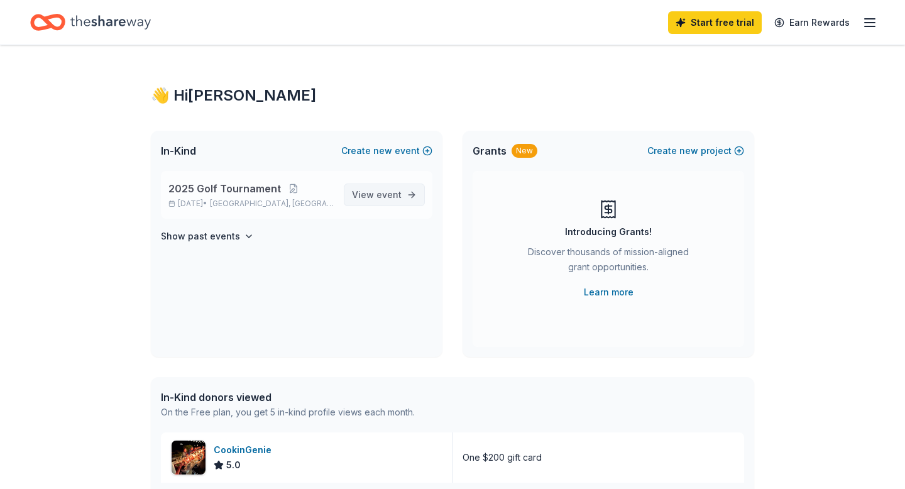
click at [384, 194] on span "event" at bounding box center [388, 194] width 25 height 11
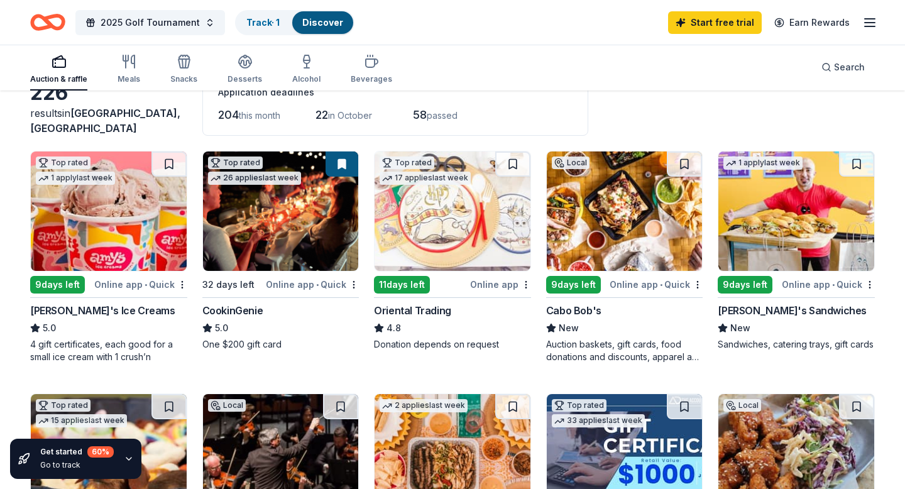
scroll to position [81, 0]
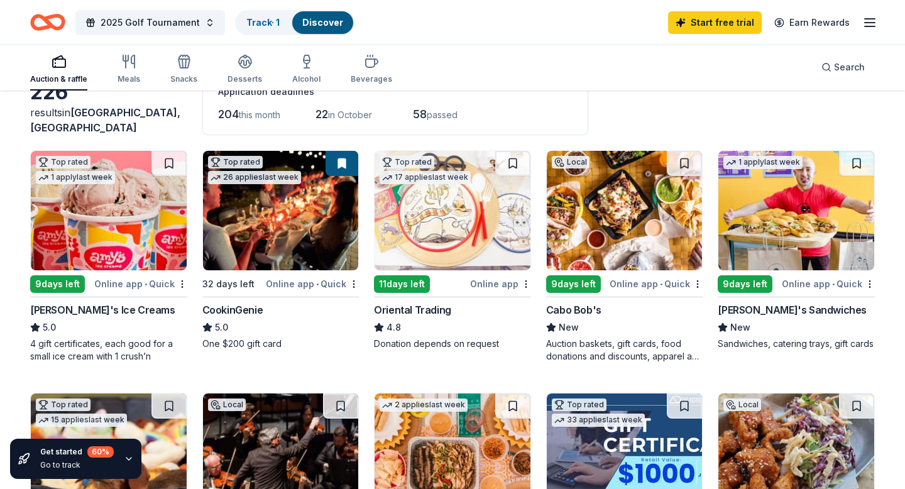
click at [613, 214] on img at bounding box center [625, 210] width 156 height 119
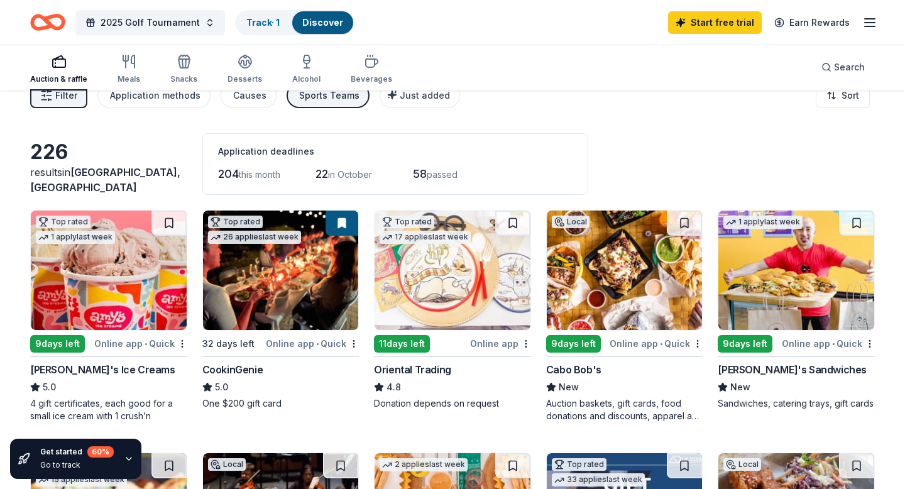
scroll to position [0, 0]
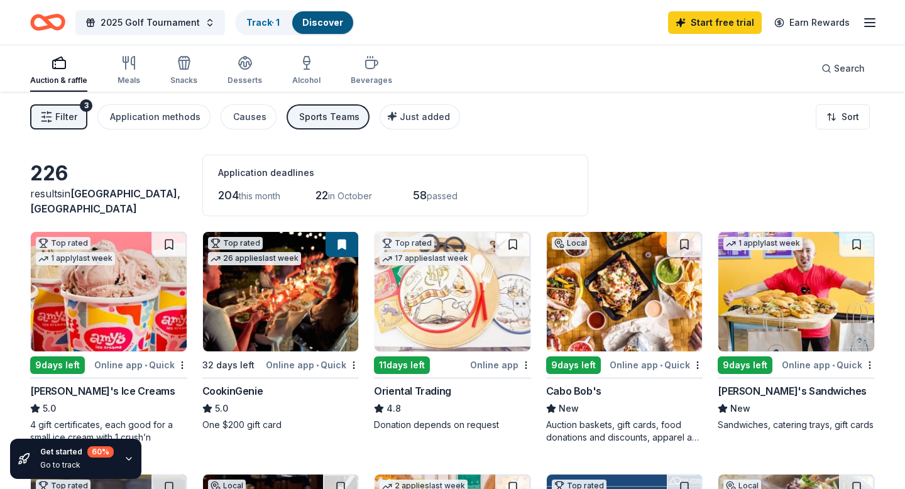
click at [79, 112] on button "Filter 3" at bounding box center [58, 116] width 57 height 25
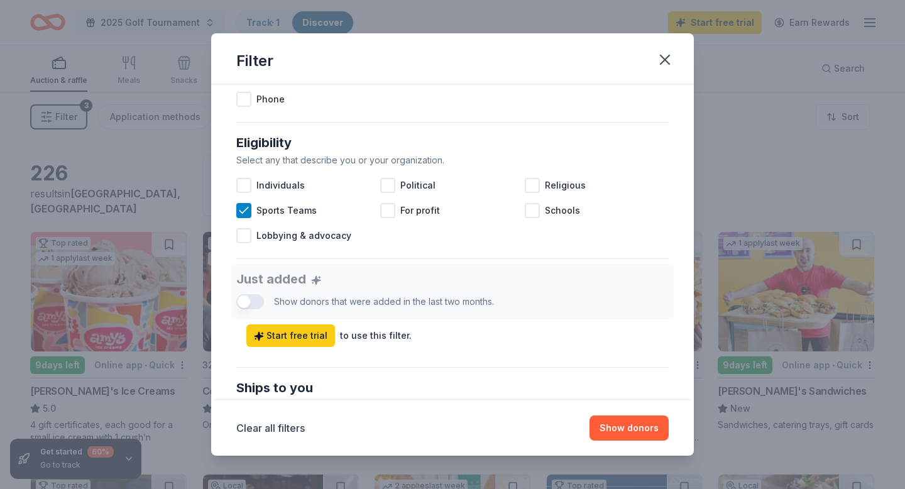
scroll to position [321, 0]
click at [667, 58] on icon "button" at bounding box center [665, 60] width 18 height 18
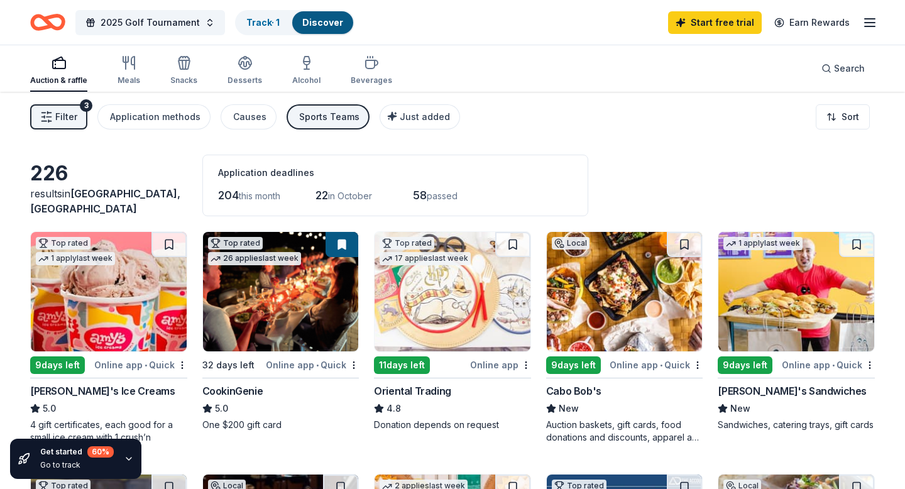
click at [556, 241] on icon at bounding box center [559, 243] width 10 height 10
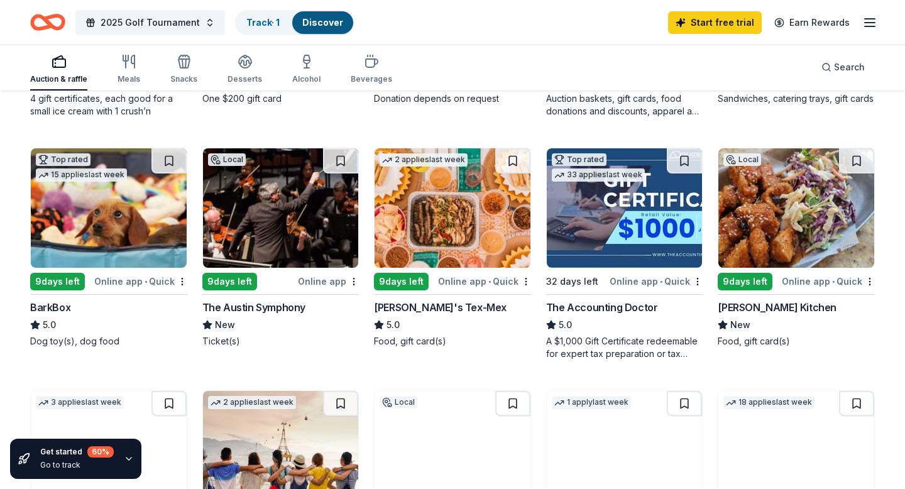
scroll to position [339, 0]
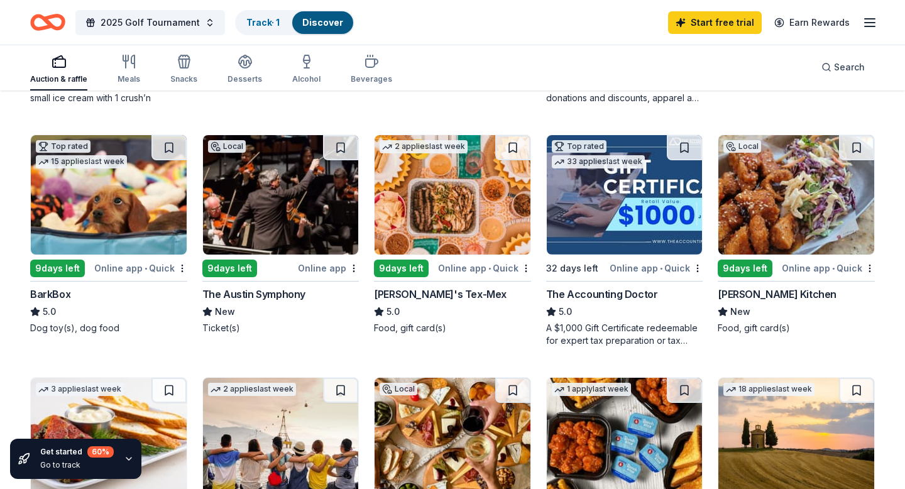
click at [265, 294] on div "The Austin Symphony" at bounding box center [253, 294] width 103 height 15
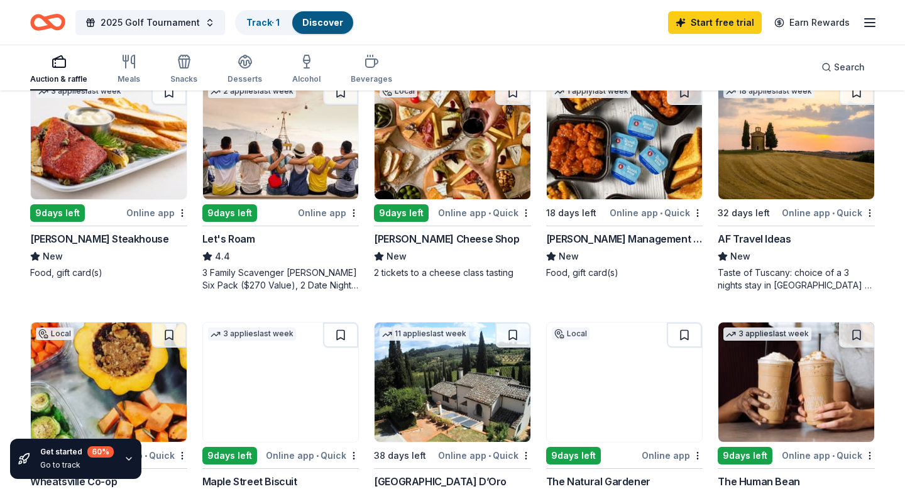
scroll to position [645, 0]
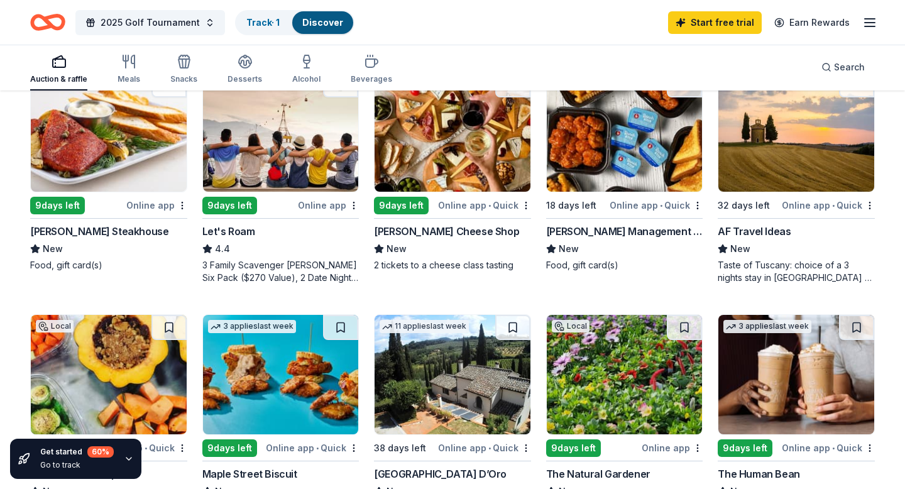
click at [83, 169] on img at bounding box center [109, 131] width 156 height 119
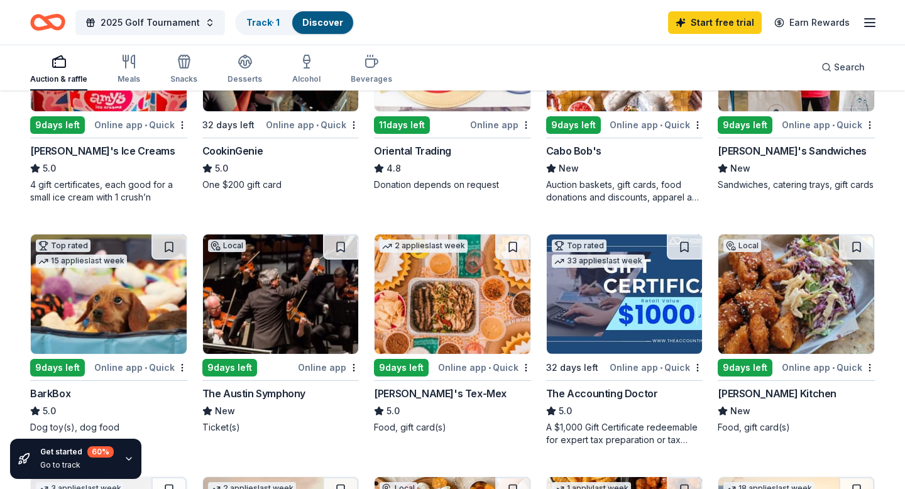
scroll to position [0, 0]
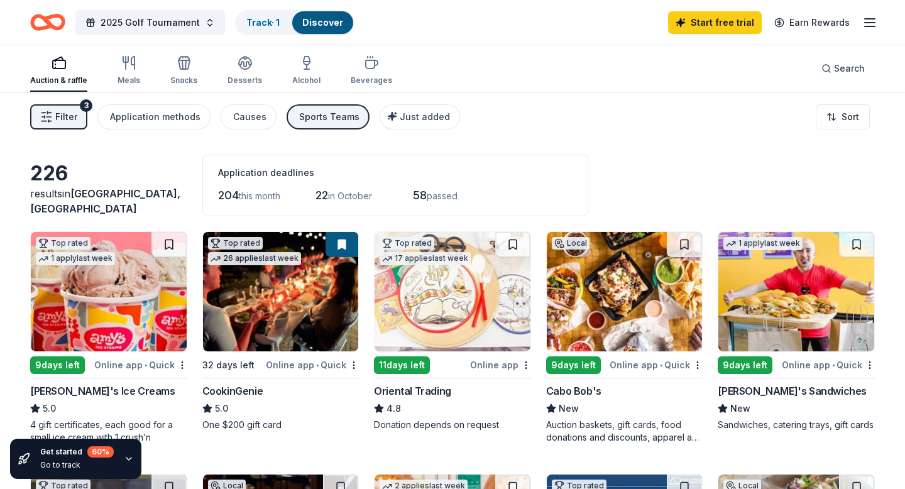
click at [72, 119] on span "Filter" at bounding box center [66, 116] width 22 height 15
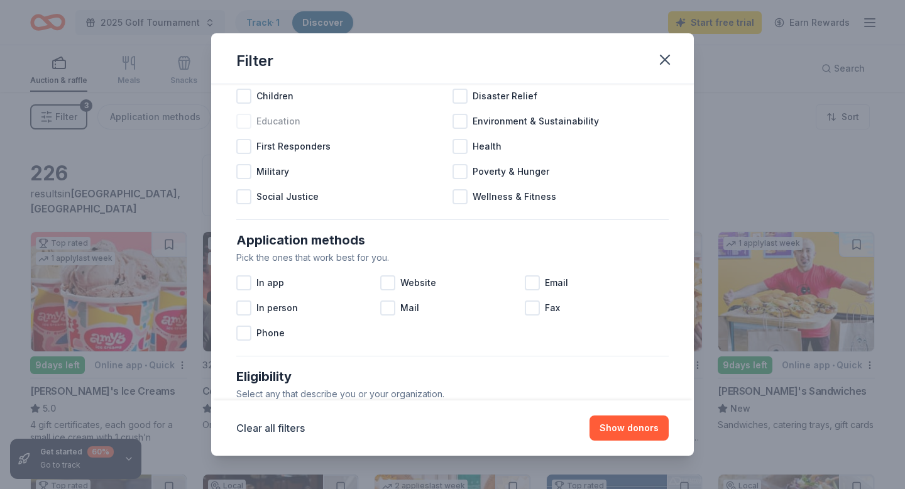
scroll to position [88, 0]
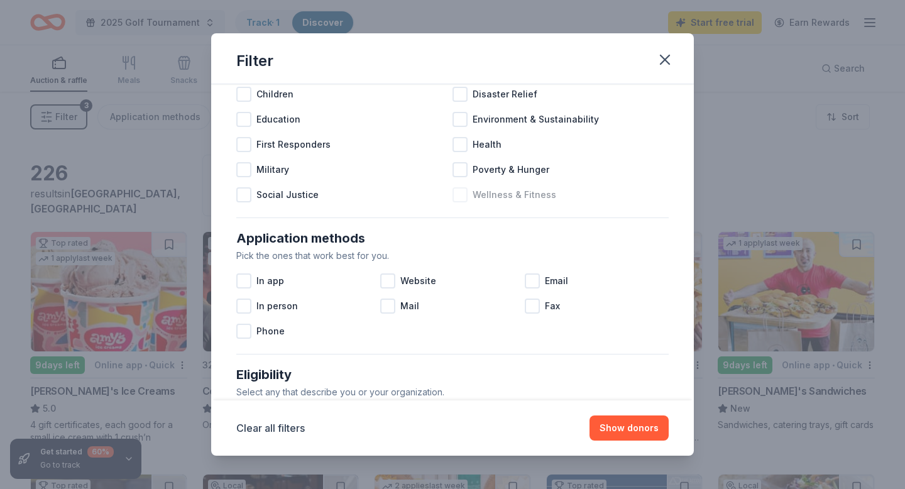
click at [468, 190] on div "Wellness & Fitness" at bounding box center [560, 194] width 216 height 25
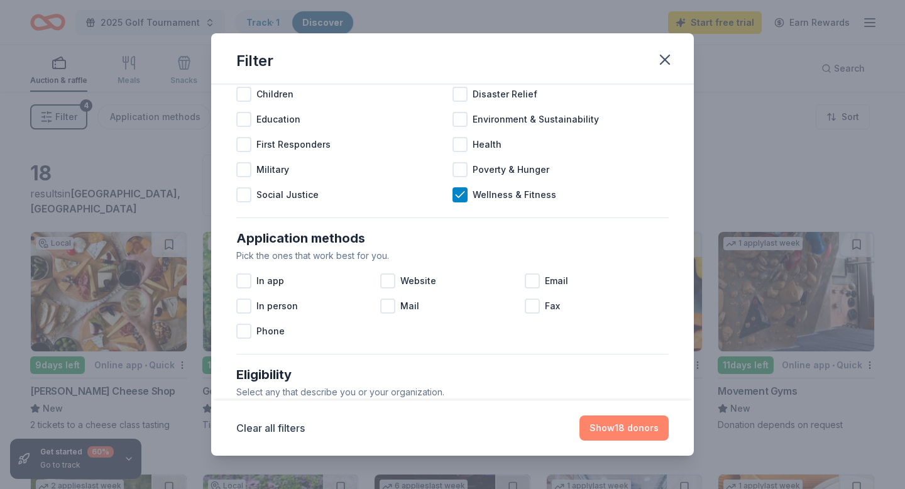
click at [636, 427] on button "Show 18 donors" at bounding box center [623, 427] width 89 height 25
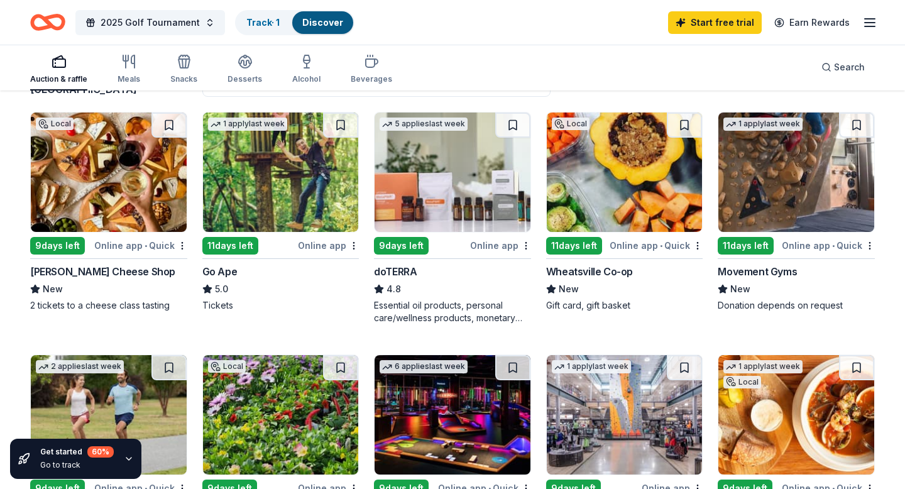
scroll to position [126, 0]
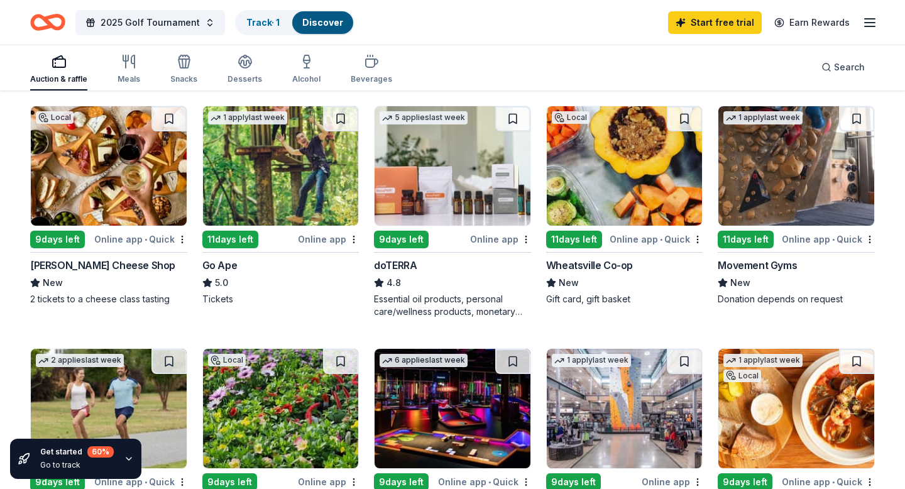
click at [450, 223] on img at bounding box center [453, 165] width 156 height 119
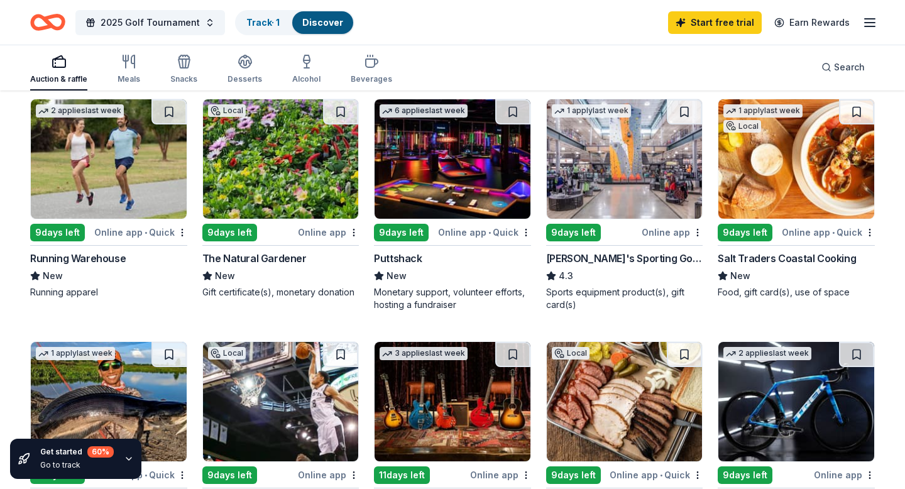
scroll to position [377, 0]
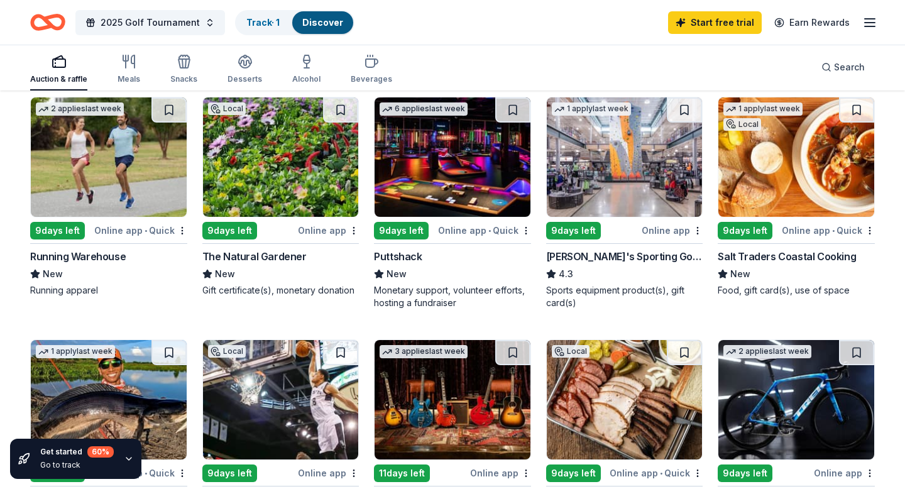
click at [610, 181] on img at bounding box center [625, 156] width 156 height 119
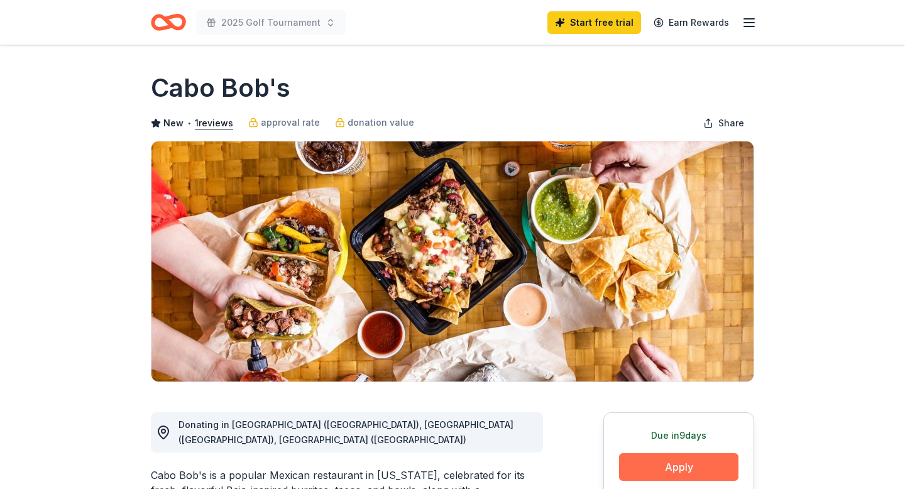
click at [697, 458] on button "Apply" at bounding box center [678, 467] width 119 height 28
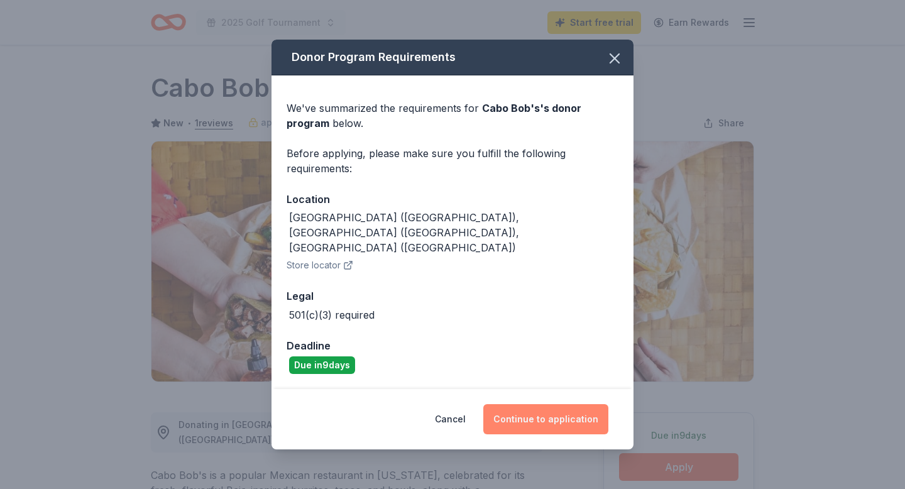
click at [544, 407] on button "Continue to application" at bounding box center [545, 419] width 125 height 30
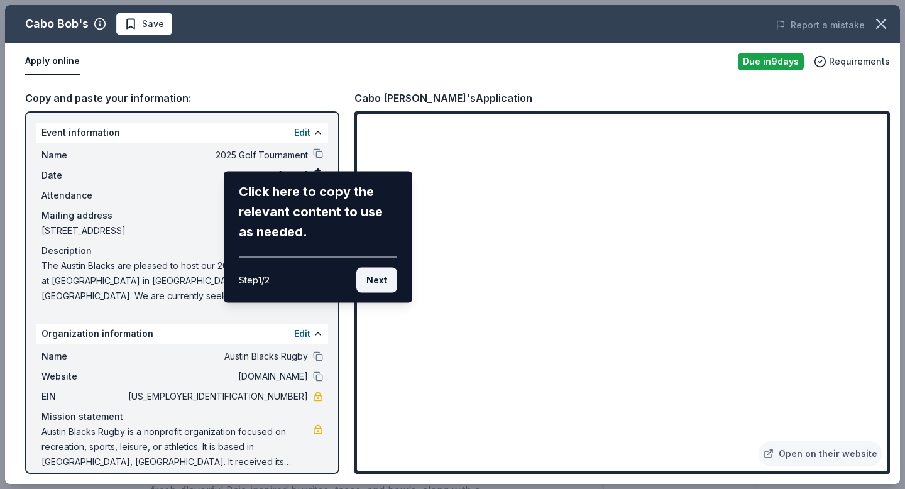
click at [376, 282] on button "Next" at bounding box center [376, 280] width 41 height 25
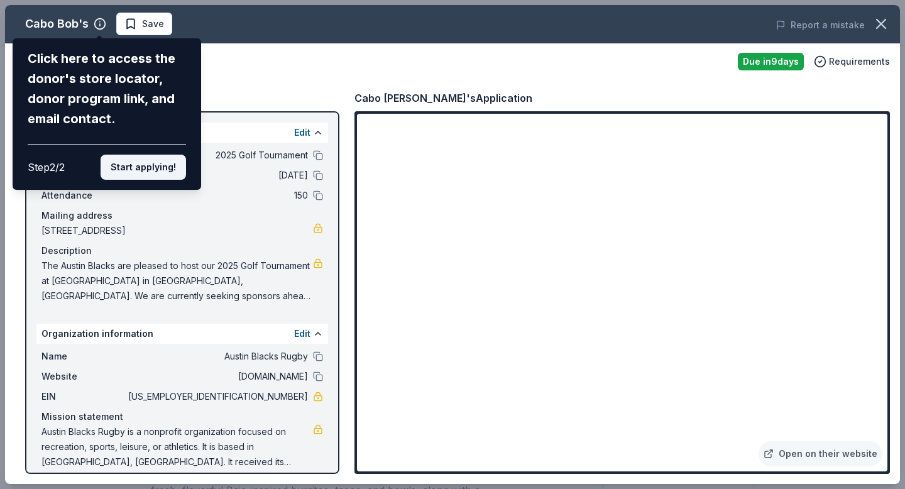
click at [165, 168] on button "Start applying!" at bounding box center [143, 167] width 85 height 25
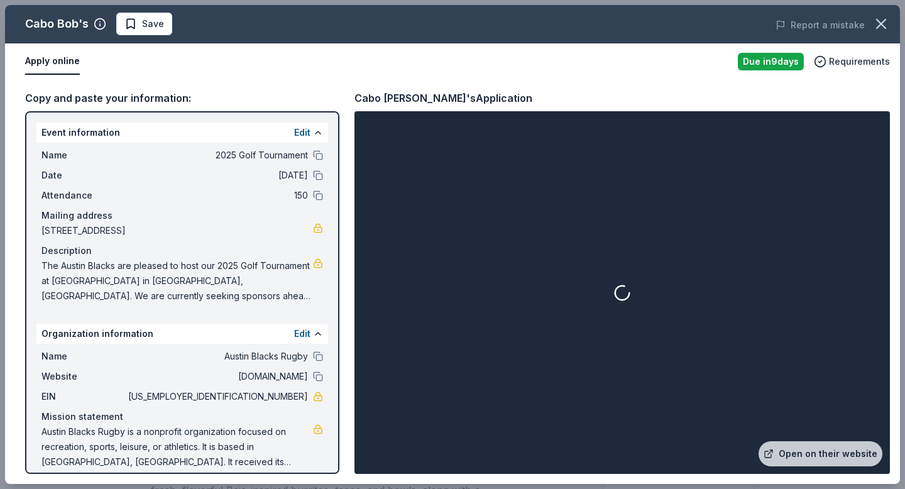
scroll to position [12, 0]
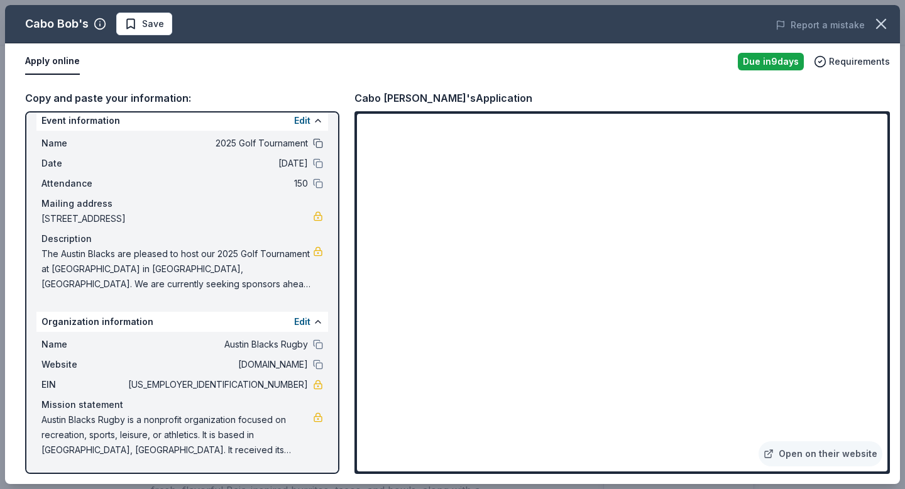
click at [315, 145] on button at bounding box center [318, 143] width 10 height 10
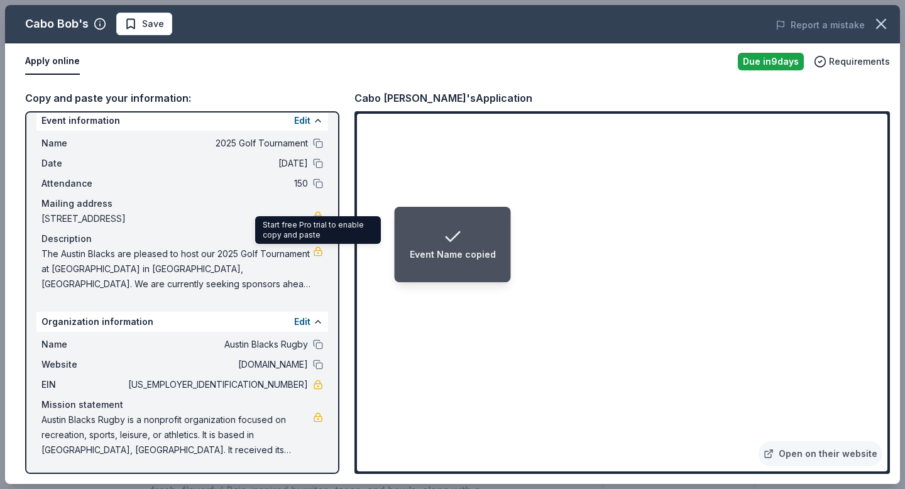
click at [202, 274] on span "The Austin Blacks are pleased to host our 2025 Golf Tournament at Plum Creek Go…" at bounding box center [176, 268] width 271 height 45
drag, startPoint x: 134, startPoint y: 261, endPoint x: 194, endPoint y: 271, distance: 60.6
click at [194, 271] on span "The Austin Blacks are pleased to host our 2025 Golf Tournament at Plum Creek Go…" at bounding box center [176, 268] width 271 height 45
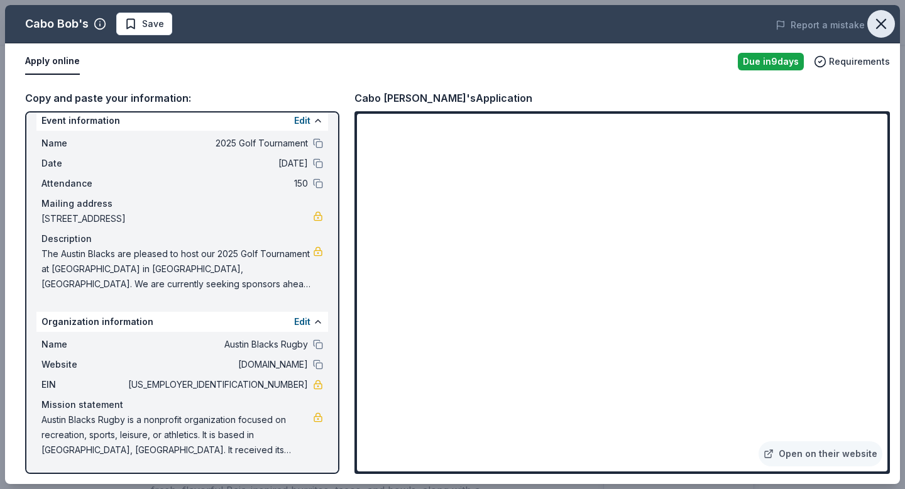
click at [873, 26] on icon "button" at bounding box center [881, 24] width 18 height 18
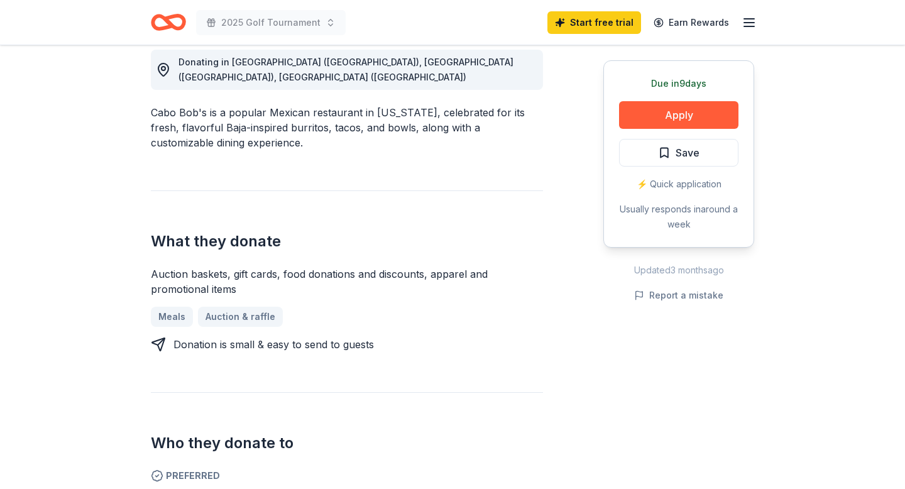
scroll to position [0, 0]
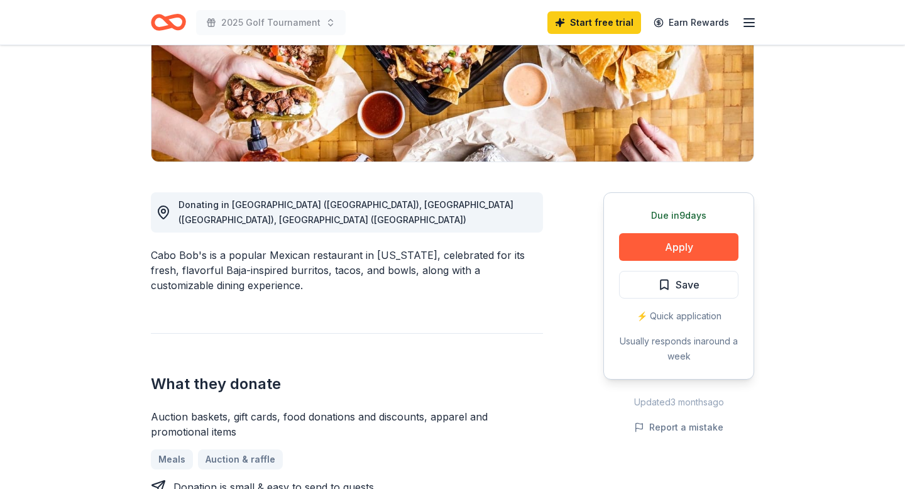
scroll to position [222, 0]
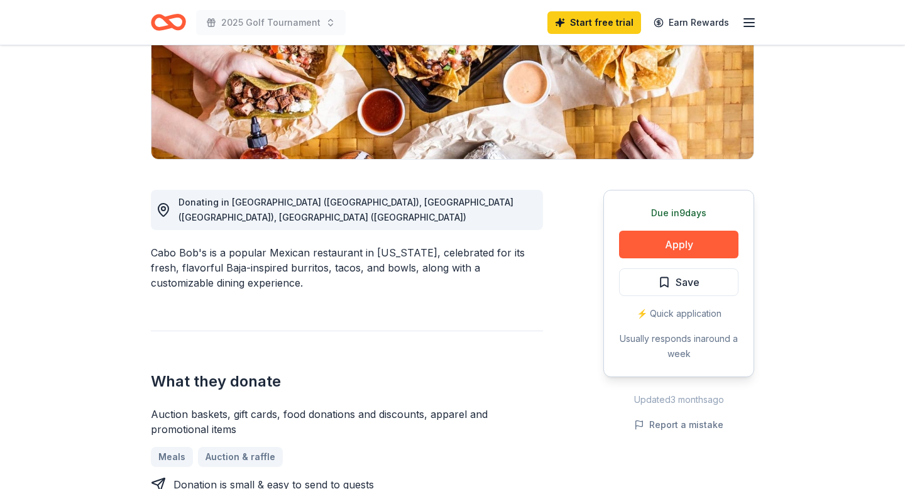
click at [275, 199] on span "Donating in [GEOGRAPHIC_DATA] ([GEOGRAPHIC_DATA]), [GEOGRAPHIC_DATA] ([GEOGRAPH…" at bounding box center [345, 210] width 335 height 26
click at [214, 198] on span "Donating in [GEOGRAPHIC_DATA] ([GEOGRAPHIC_DATA]), [GEOGRAPHIC_DATA] ([GEOGRAPH…" at bounding box center [345, 210] width 335 height 26
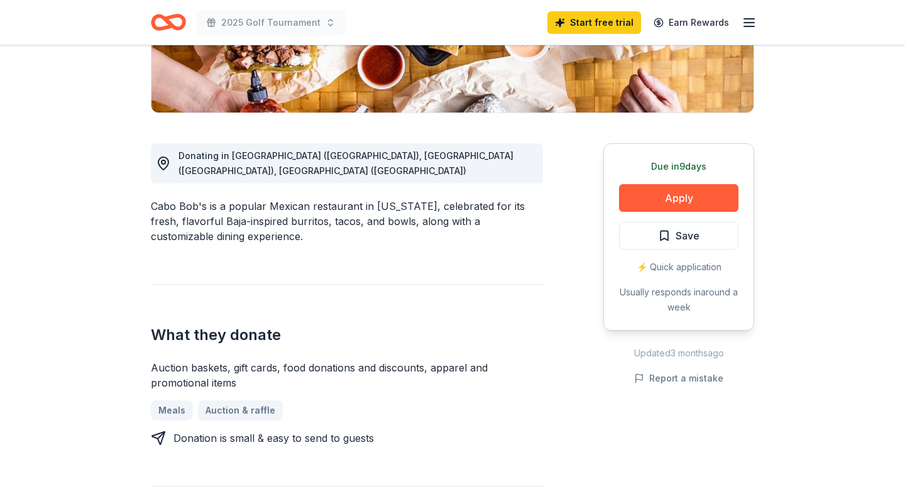
scroll to position [0, 0]
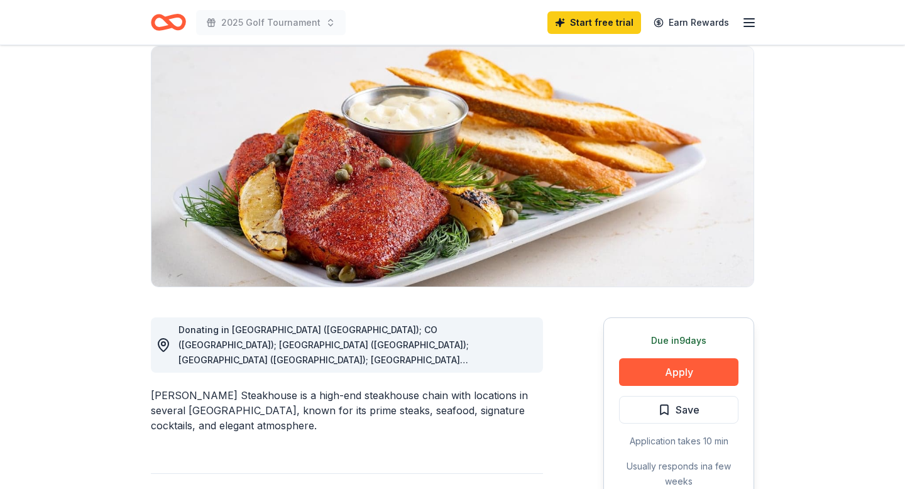
scroll to position [97, 0]
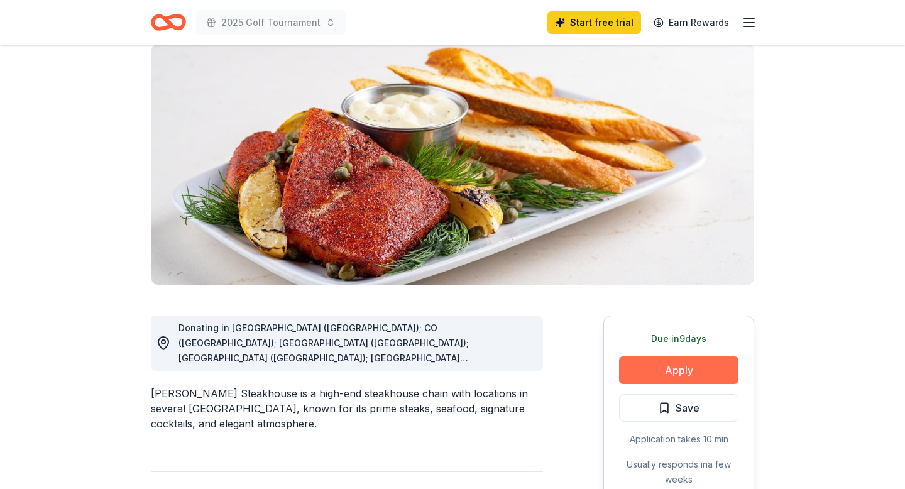
click at [713, 369] on button "Apply" at bounding box center [678, 370] width 119 height 28
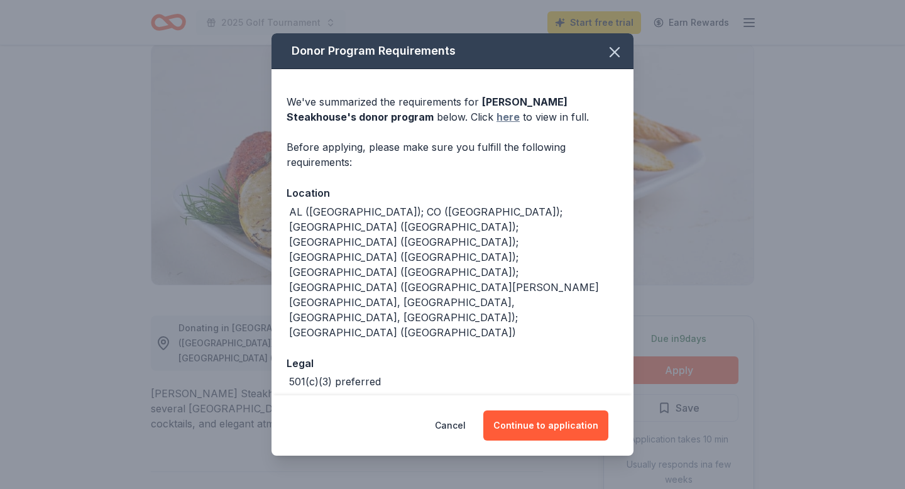
click at [496, 124] on link "here" at bounding box center [507, 116] width 23 height 15
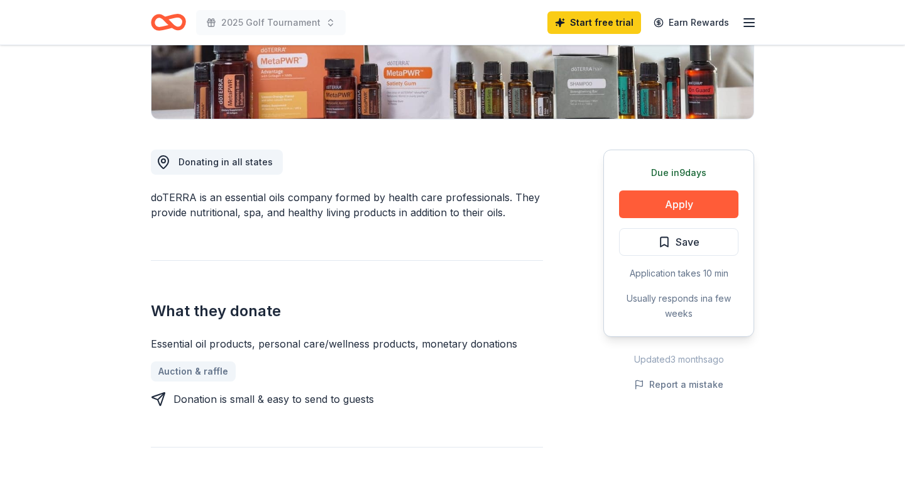
scroll to position [266, 0]
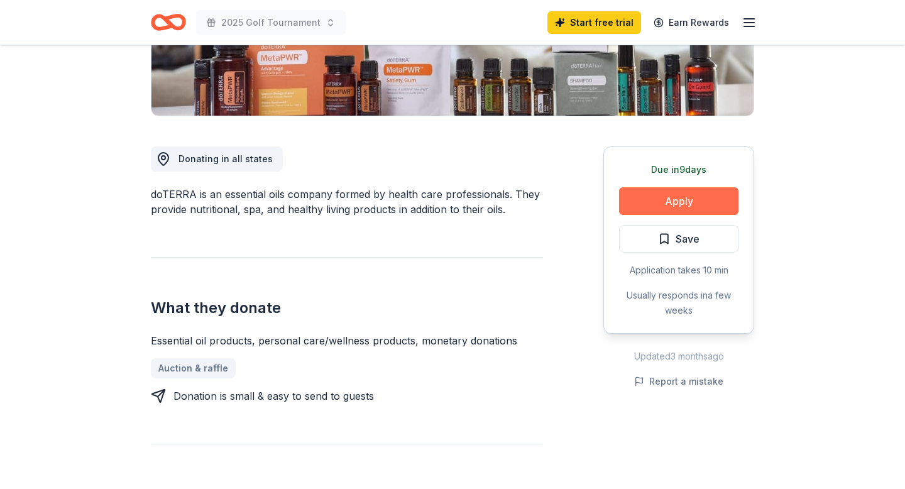
click at [682, 200] on button "Apply" at bounding box center [678, 201] width 119 height 28
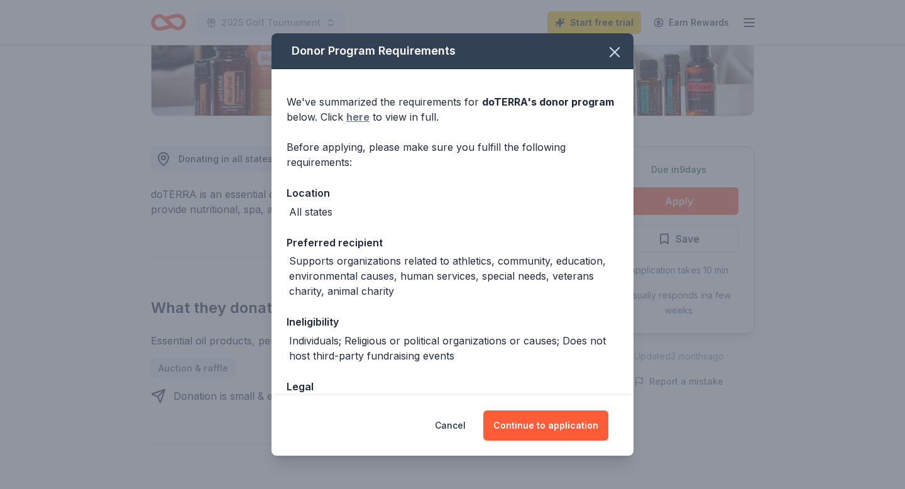
click at [352, 118] on link "here" at bounding box center [357, 116] width 23 height 15
click at [611, 48] on icon "button" at bounding box center [614, 52] width 9 height 9
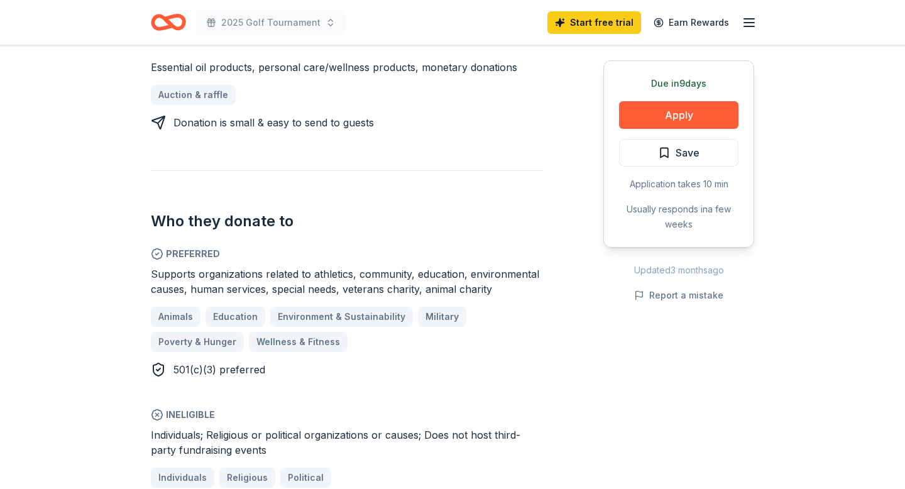
scroll to position [0, 0]
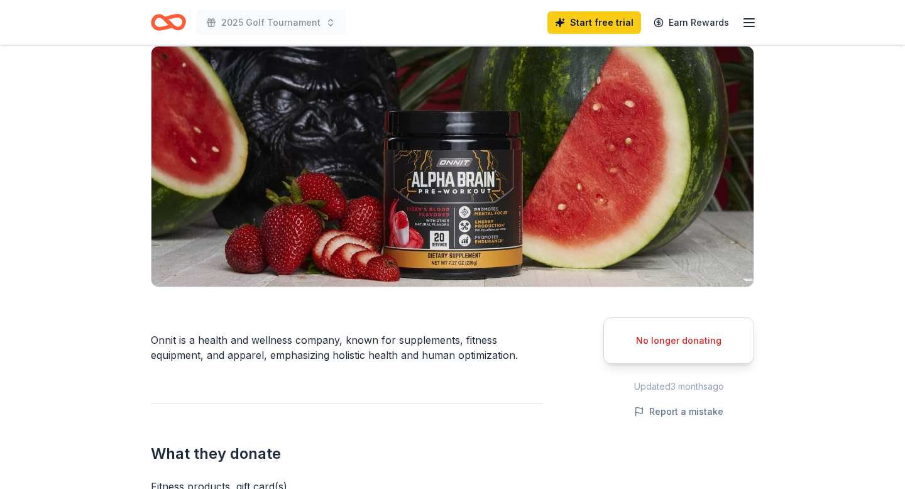
scroll to position [132, 0]
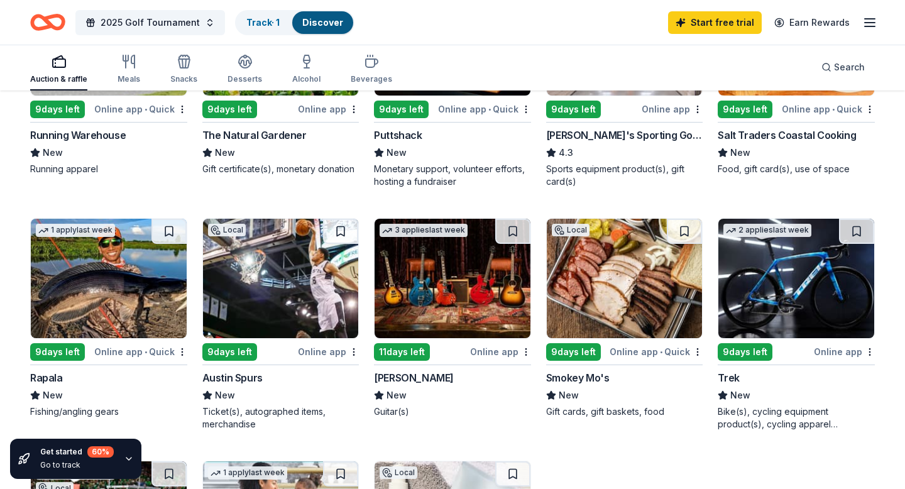
scroll to position [502, 0]
